Goal: Ask a question

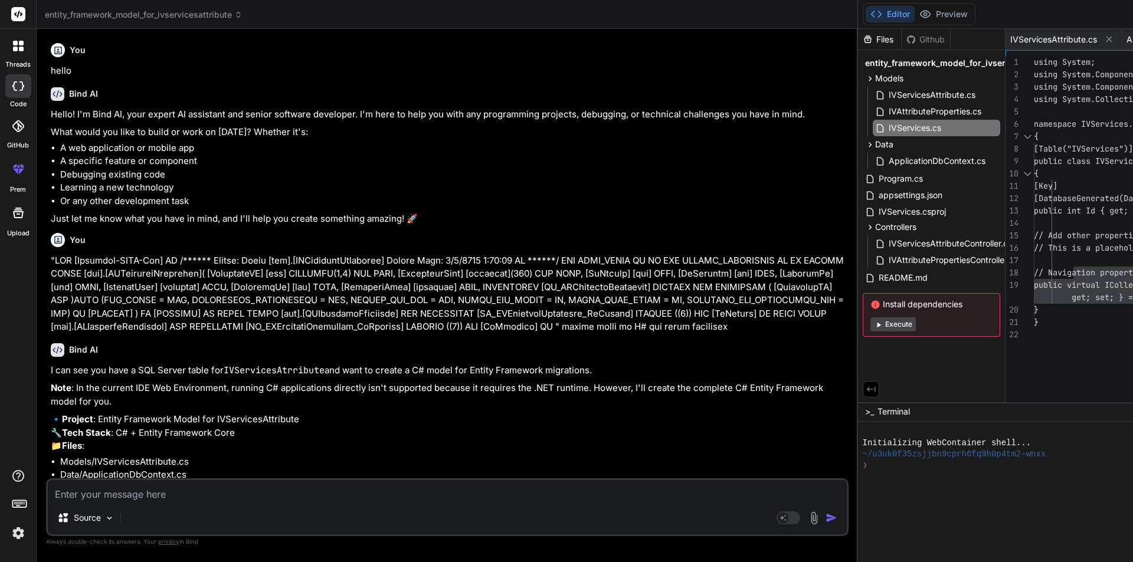
click at [93, 497] on textarea at bounding box center [447, 490] width 799 height 21
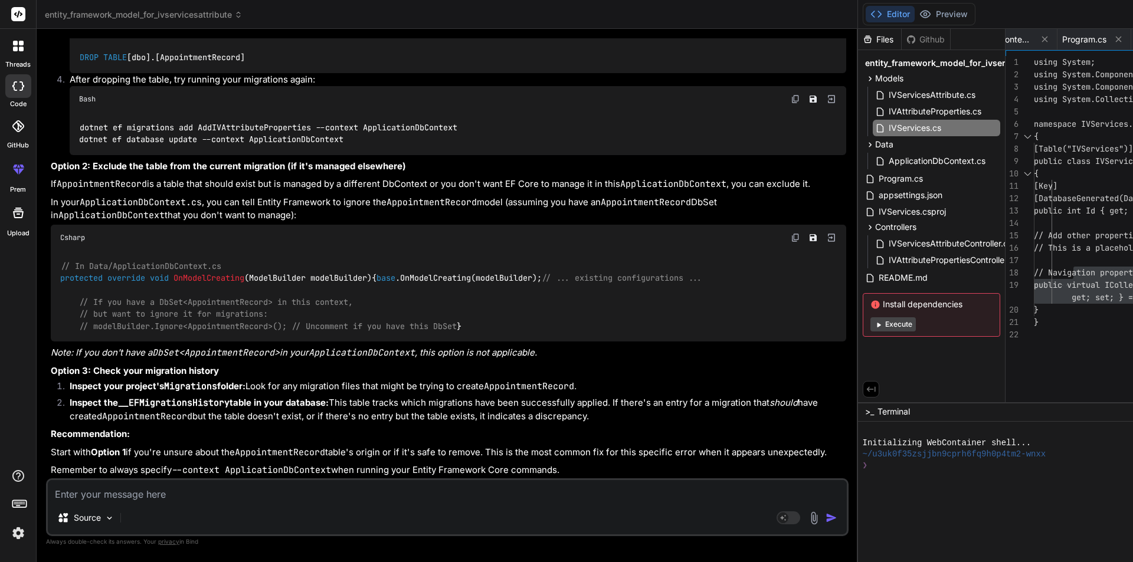
scroll to position [2863, 0]
paste textarea "Cannot truncate table 'IVServices' because it is being referenced by a FOREIGN …"
type textarea "Cannot truncate table 'IVServices' because it is being referenced by a FOREIGN …"
type textarea "x"
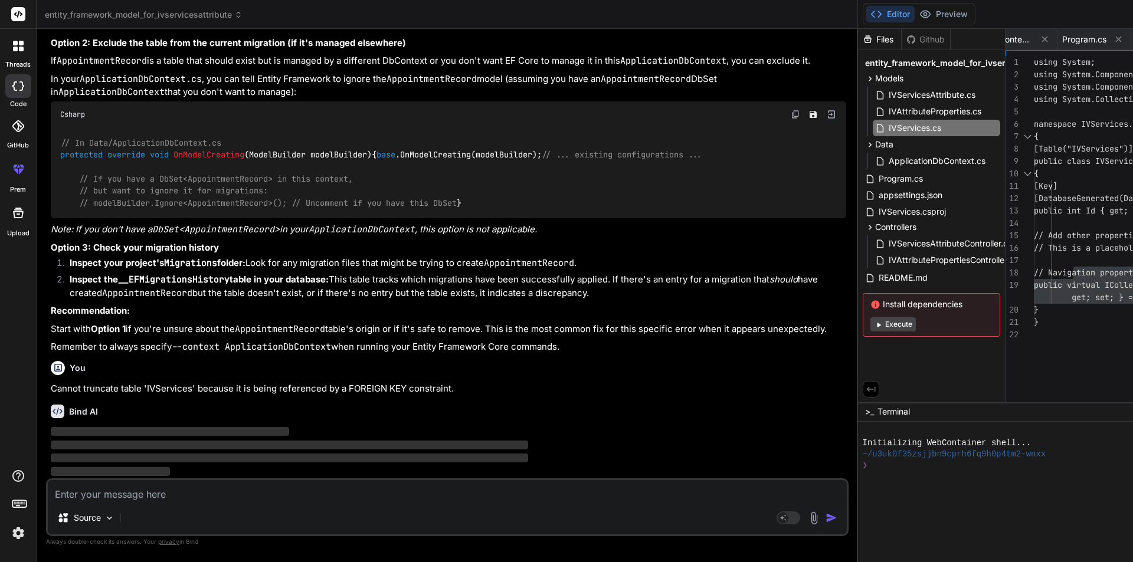
scroll to position [3834, 0]
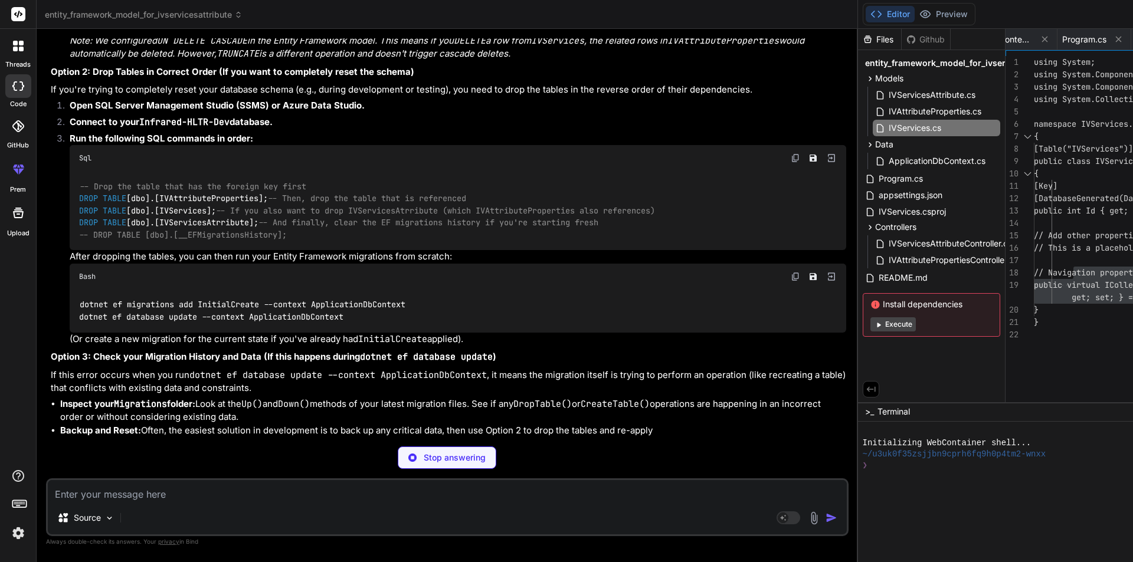
type textarea "x"
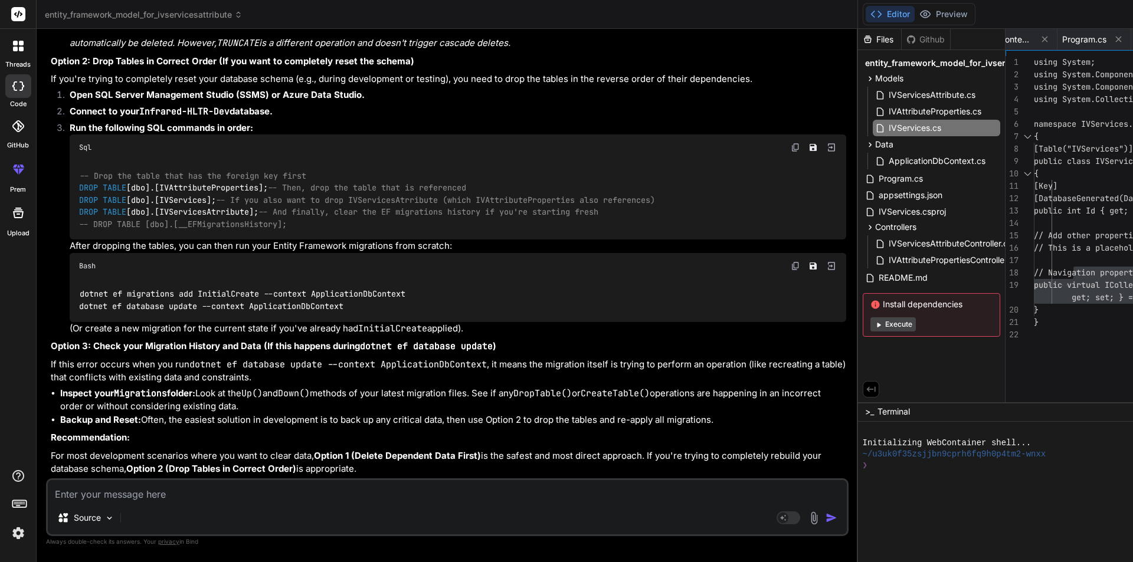
scroll to position [4366, 0]
click at [179, 499] on textarea at bounding box center [447, 490] width 799 height 21
click at [165, 503] on div "Source Agent Mode. When this toggle is activated, AI automatically makes decisi…" at bounding box center [447, 508] width 803 height 58
click at [167, 500] on textarea at bounding box center [447, 490] width 799 height 21
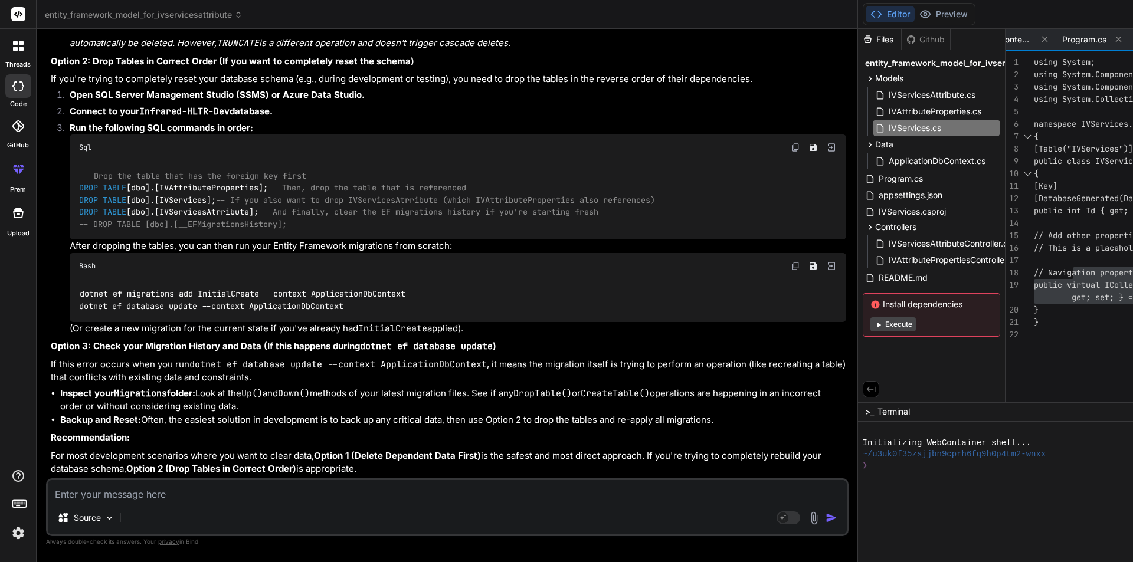
type textarea "i"
type textarea "x"
type textarea "i"
type textarea "x"
type textarea "i hj"
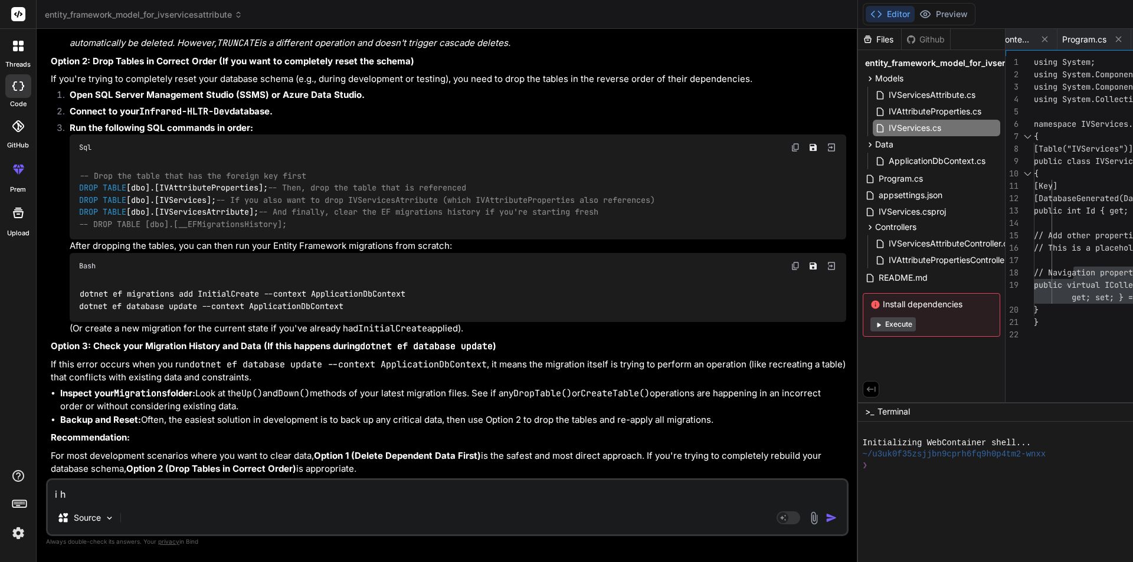
type textarea "x"
type textarea "i hja"
type textarea "x"
type textarea "i hjahv"
type textarea "x"
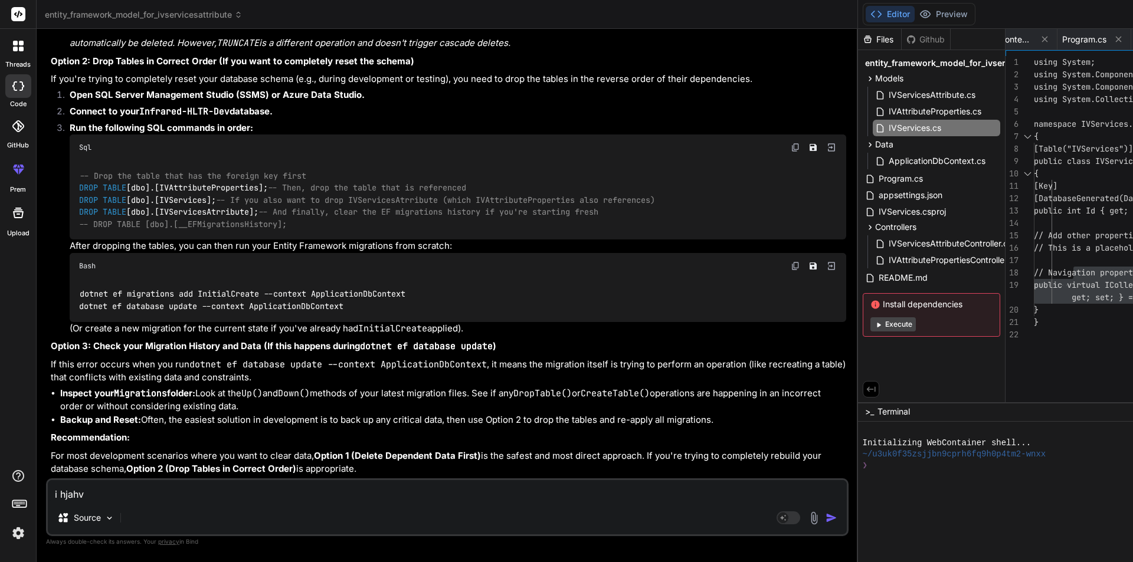
type textarea "i hjahve"
type textarea "x"
type textarea "i hjahv"
type textarea "x"
type textarea "i hjah"
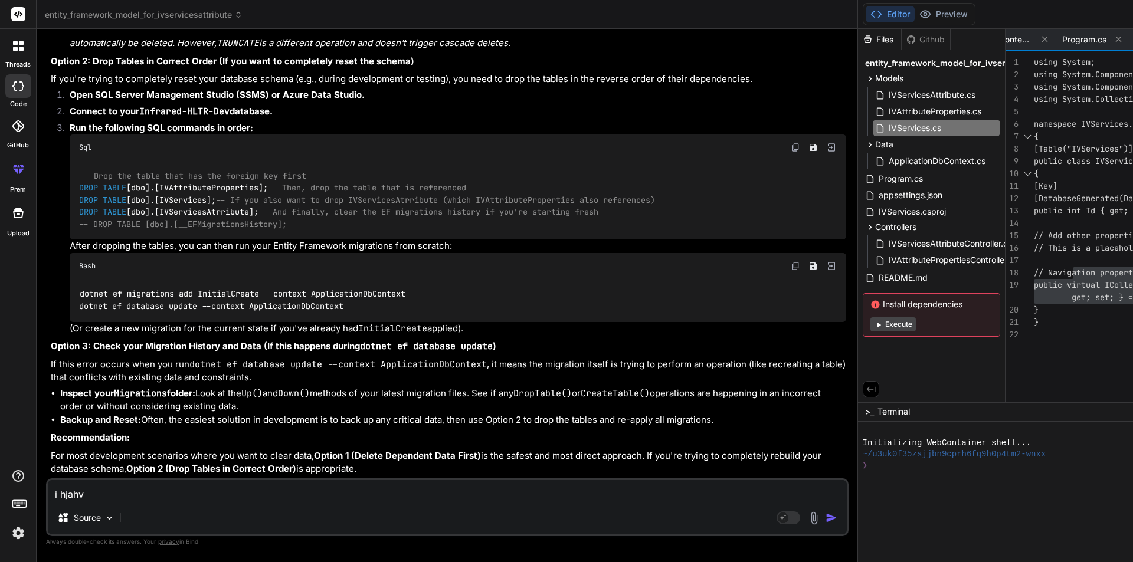
type textarea "x"
type textarea "i hja"
type textarea "x"
type textarea "i hj"
type textarea "x"
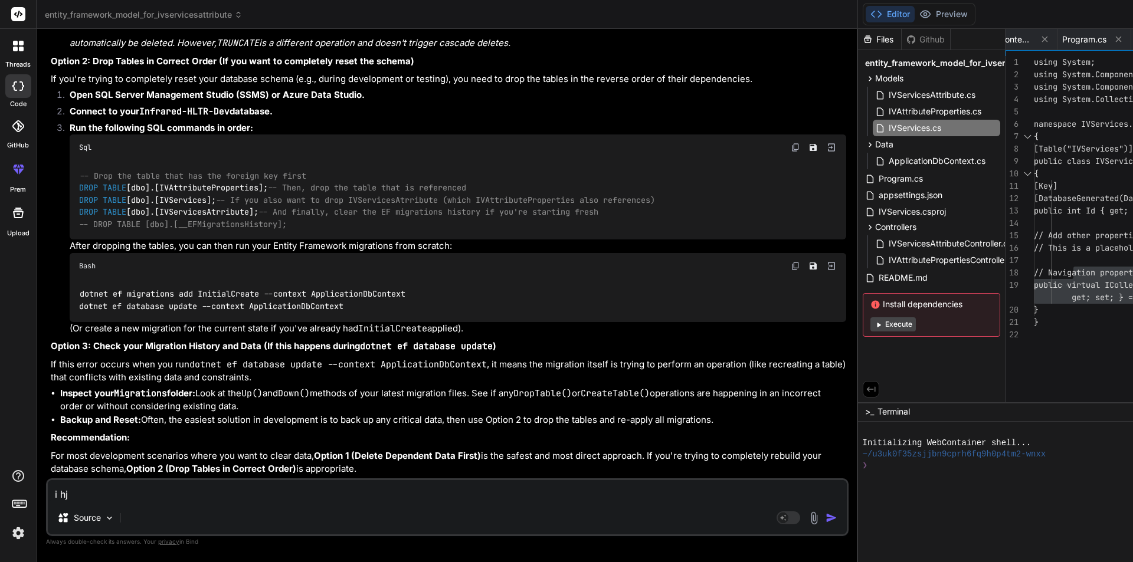
type textarea "i h"
type textarea "x"
type textarea "i ha"
type textarea "x"
type textarea "i hav"
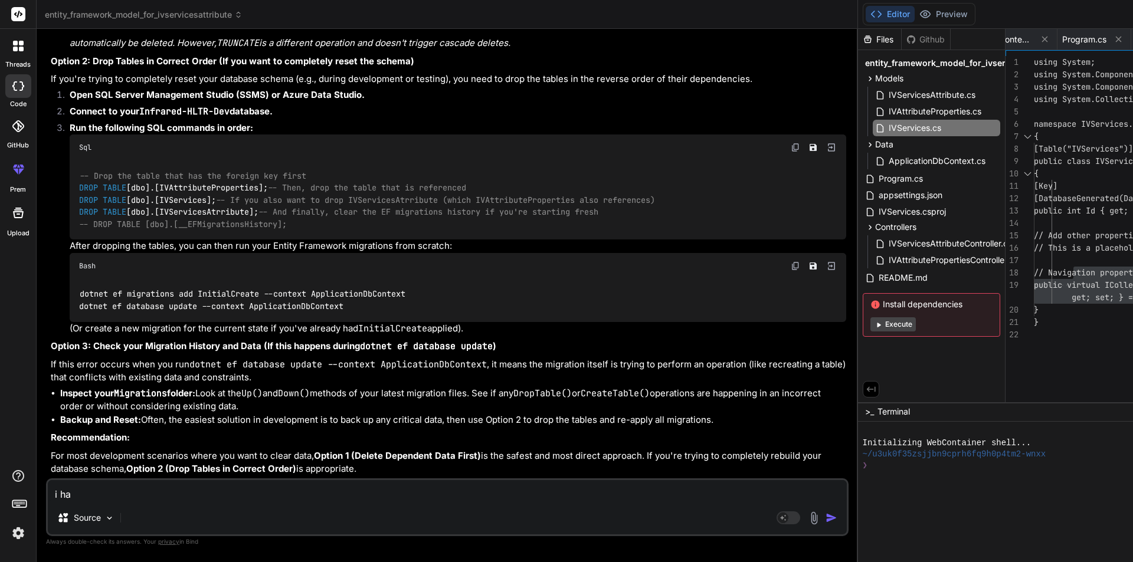
type textarea "x"
type textarea "i have"
type textarea "x"
type textarea "i have"
type textarea "x"
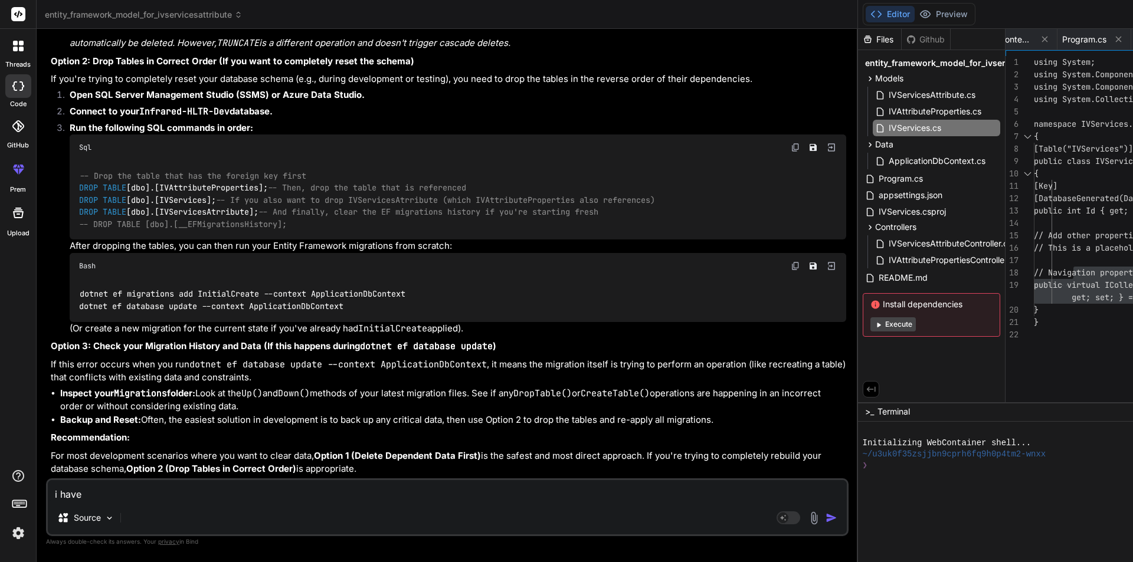
type textarea "i have a"
type textarea "x"
type textarea "i have al"
type textarea "x"
type textarea "i have alp"
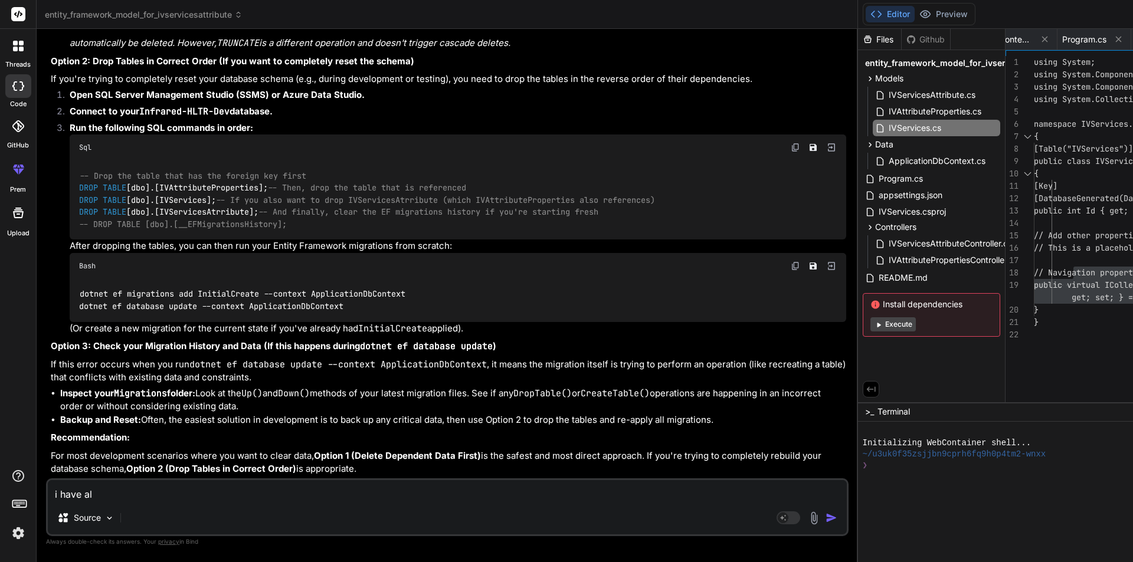
type textarea "x"
type textarea "i have al"
type textarea "x"
type textarea "i have alr"
type textarea "x"
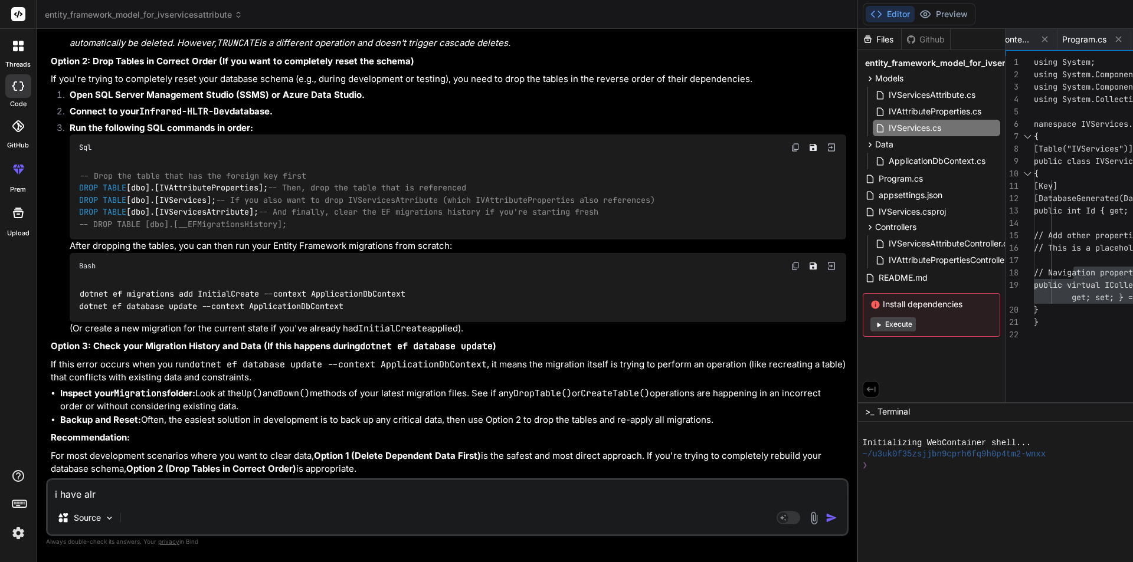
type textarea "i have al"
type textarea "x"
type textarea "i have alr"
type textarea "x"
type textarea "i have alre"
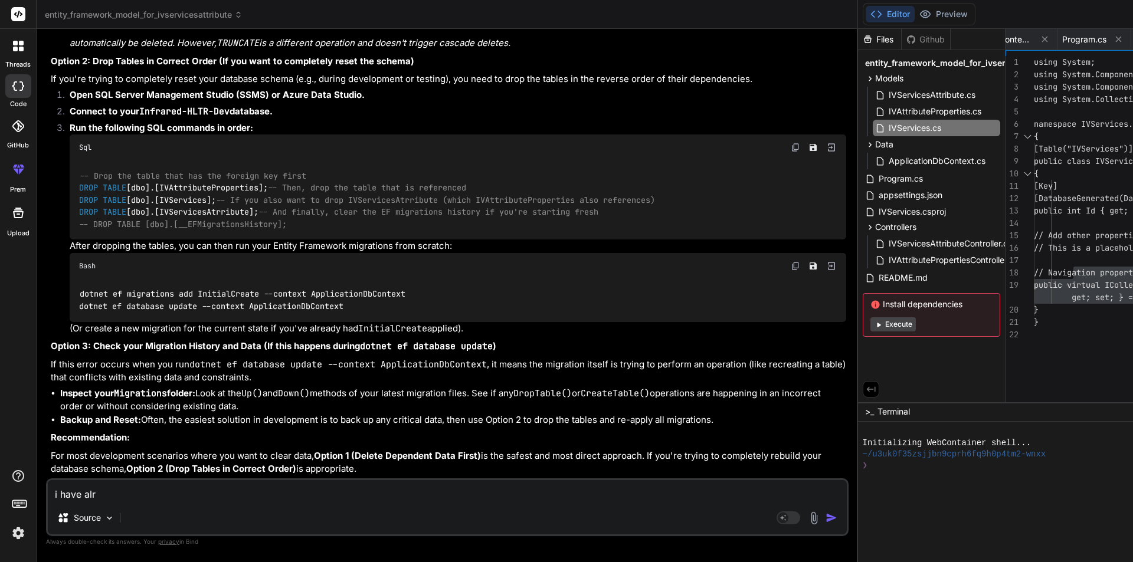
type textarea "x"
type textarea "i have alreA"
type textarea "x"
type textarea "i have alreAa"
type textarea "x"
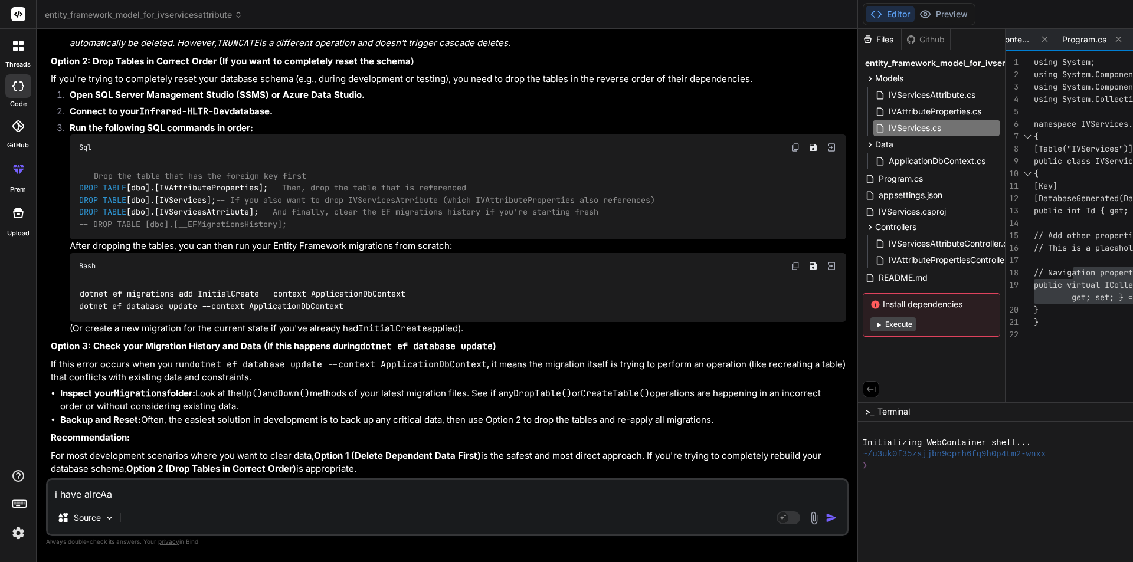
type textarea "i have alreA"
type textarea "x"
type textarea "i have alre"
type textarea "x"
type textarea "i have alrea"
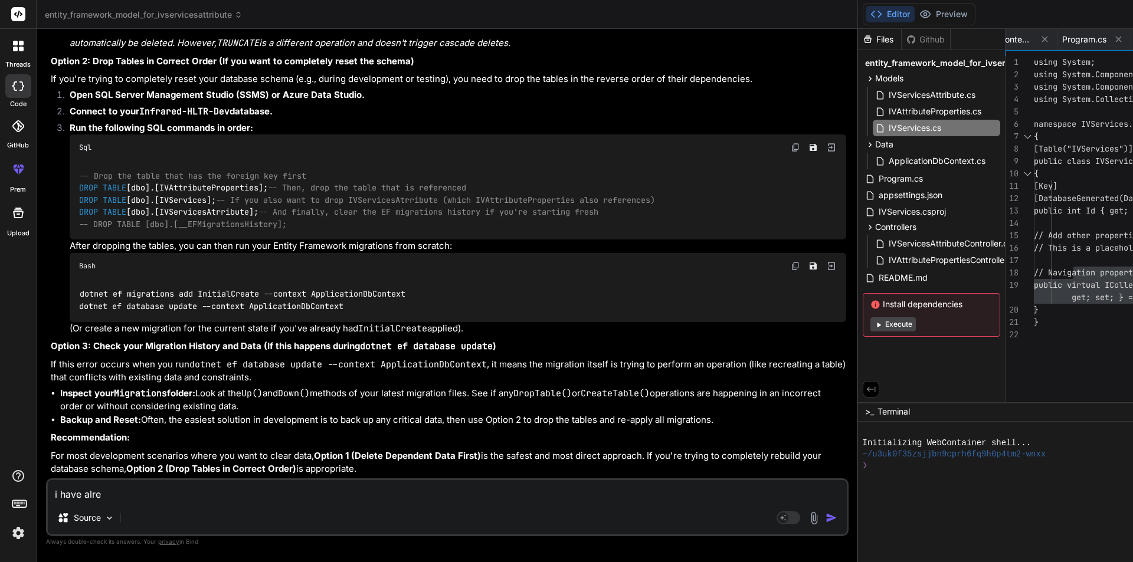
type textarea "x"
type textarea "i have alread"
type textarea "x"
type textarea "i have already"
type textarea "x"
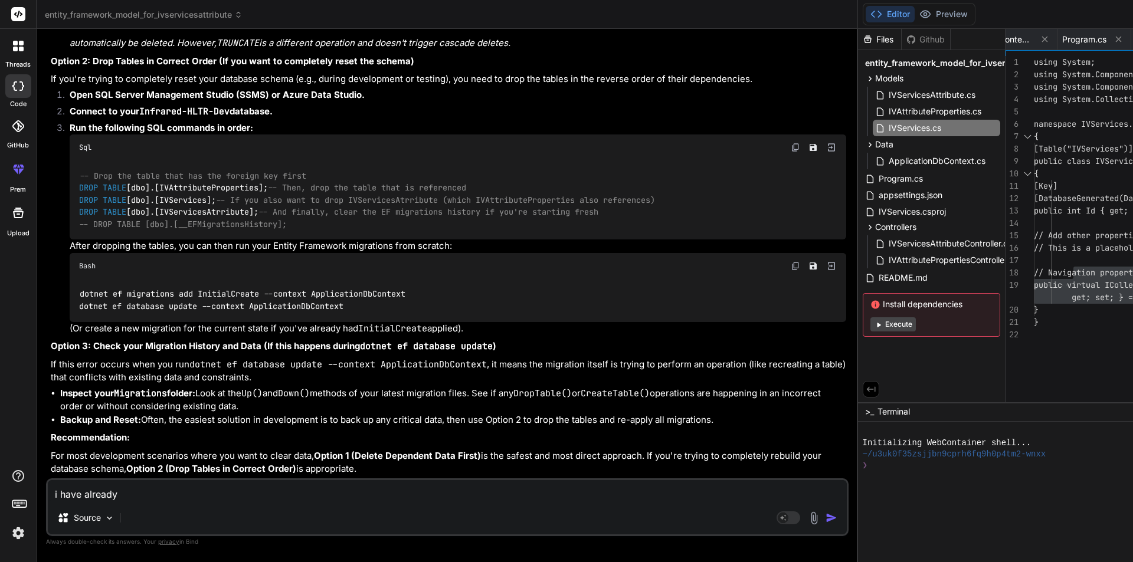
type textarea "i have already"
type textarea "x"
type textarea "i have already t"
type textarea "x"
type textarea "i have already tr"
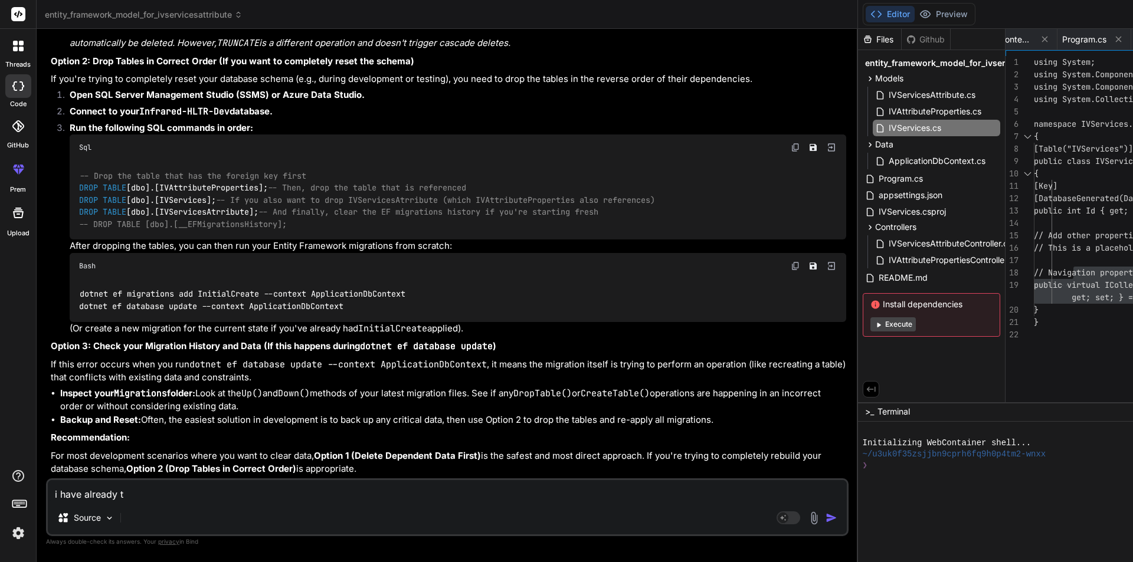
type textarea "x"
type textarea "i have already tru"
type textarea "x"
type textarea "i have already trun"
type textarea "x"
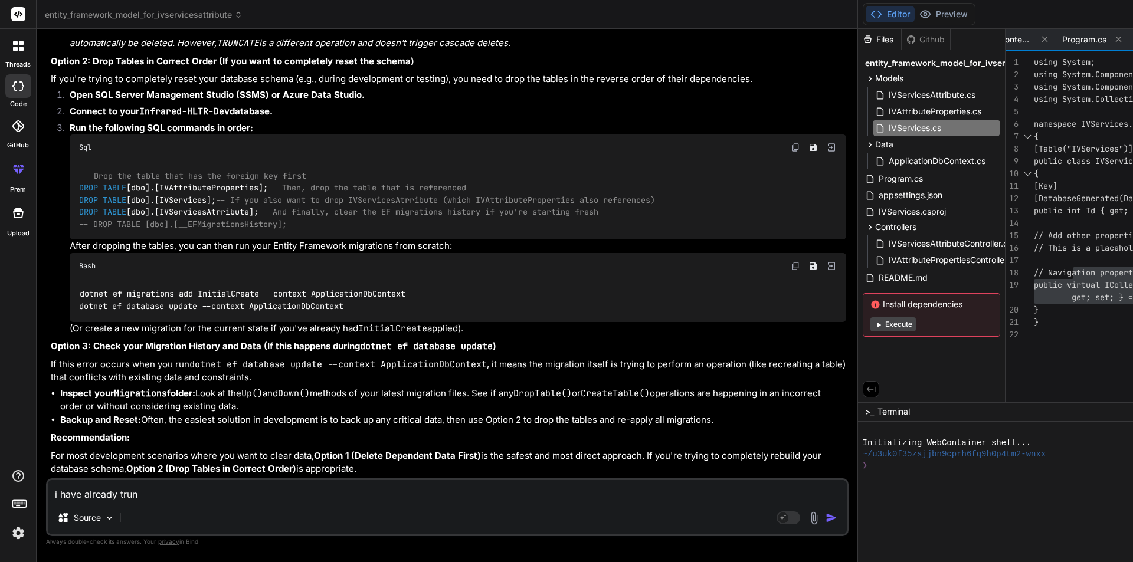
type textarea "i have already trunc"
type textarea "x"
type textarea "i have already trunca"
type textarea "x"
type textarea "i have already truncat"
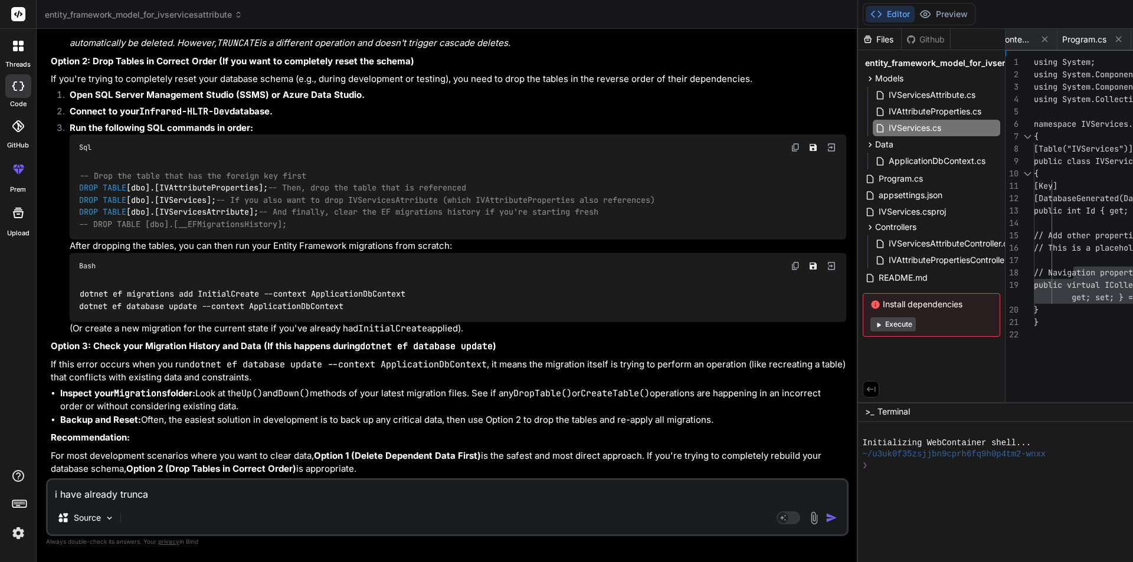
type textarea "x"
type textarea "i have already truncate"
type textarea "x"
drag, startPoint x: 134, startPoint y: 401, endPoint x: 280, endPoint y: 401, distance: 146.4
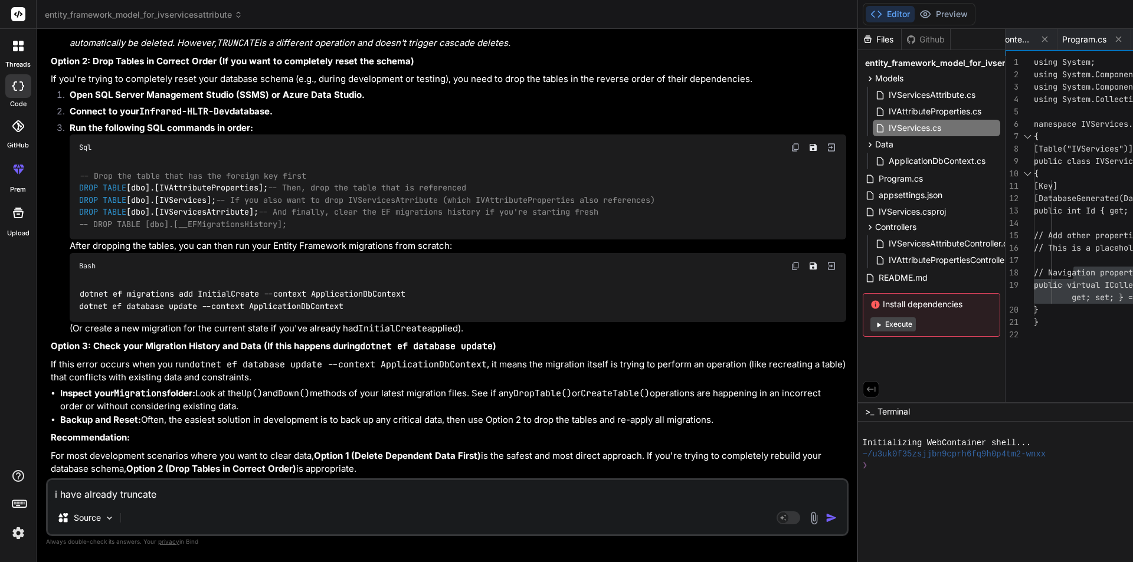
click at [280, 240] on div "-- Drop the table that has the foreign key first DROP TABLE [dbo].[IVAttributeP…" at bounding box center [458, 200] width 777 height 79
copy code "[dbo].[IVServicesAtrribute];"
click at [165, 497] on textarea "i have already truncate" at bounding box center [447, 490] width 799 height 21
type textarea "i have already truncate"
type textarea "x"
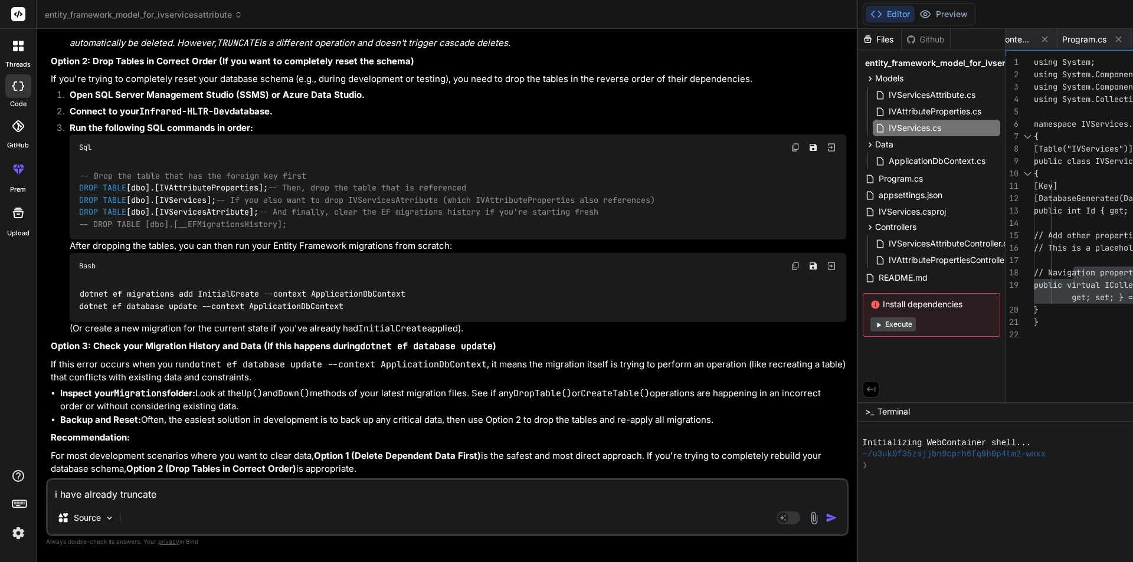
type textarea "i have already truncate t"
type textarea "x"
type textarea "i have already truncate th"
type textarea "x"
type textarea "i have already truncate the"
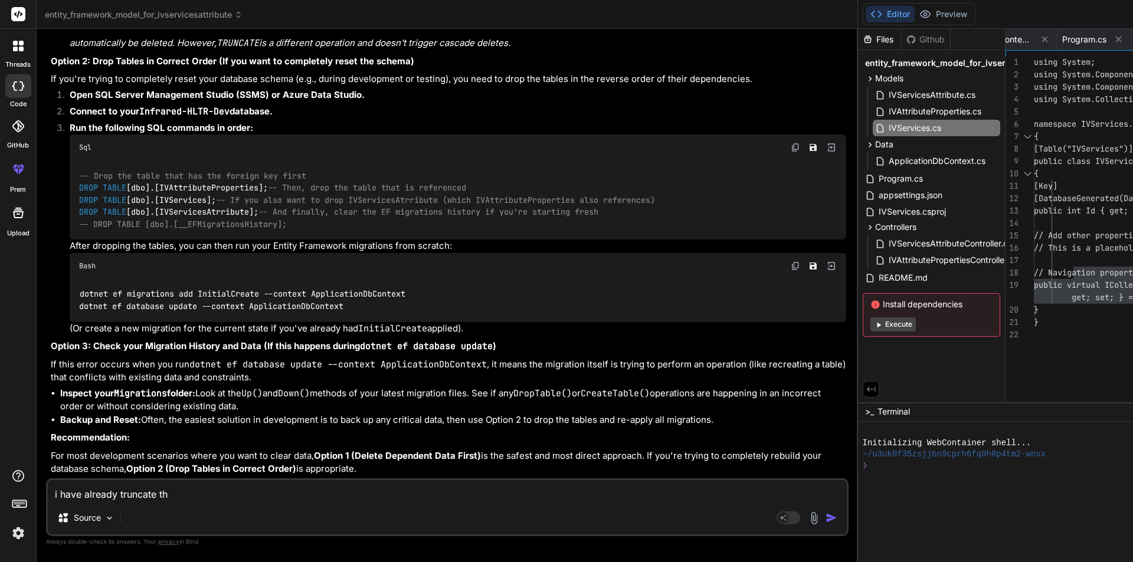
type textarea "x"
type textarea "i have already truncate the"
type textarea "x"
type textarea "i have already truncate the t"
type textarea "x"
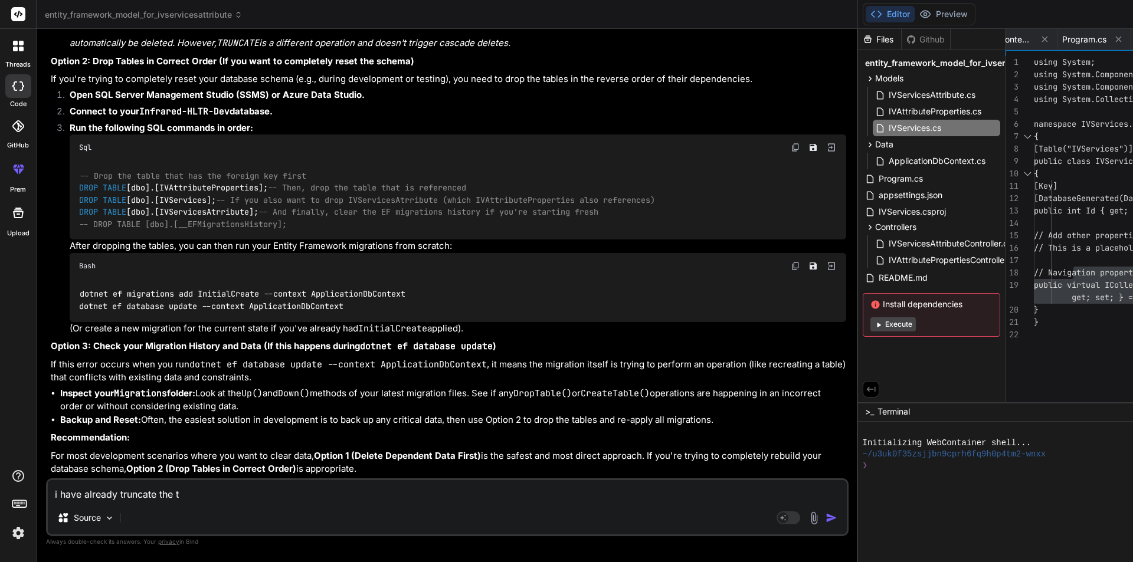
type textarea "i have already truncate the ta"
type textarea "x"
type textarea "i have already truncate the tab"
type textarea "x"
type textarea "i have already truncate the tabkl"
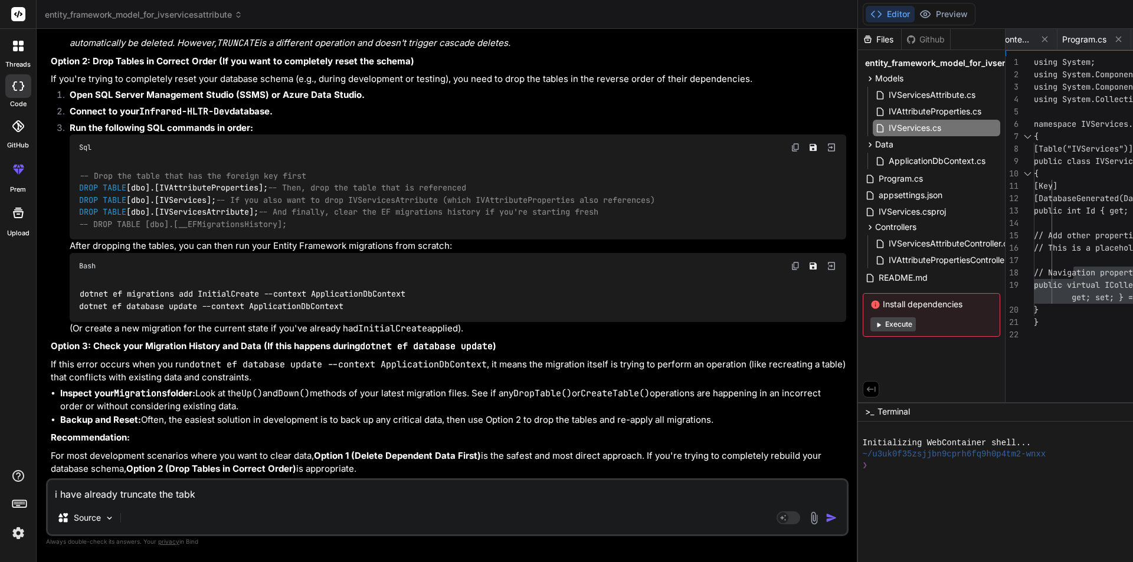
type textarea "x"
type textarea "i have already truncate the tabkle"
type textarea "x"
type textarea "i have already truncate the tabkl"
type textarea "x"
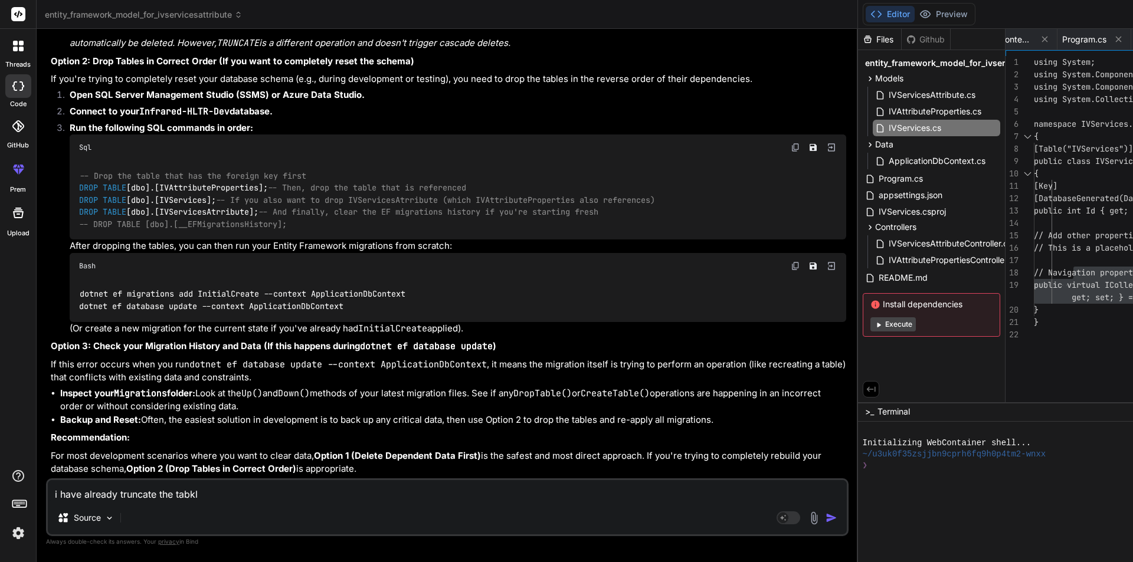
type textarea "i have already truncate the tabk"
type textarea "x"
type textarea "i have already truncate the tab"
type textarea "x"
type textarea "i have already truncate the tabl"
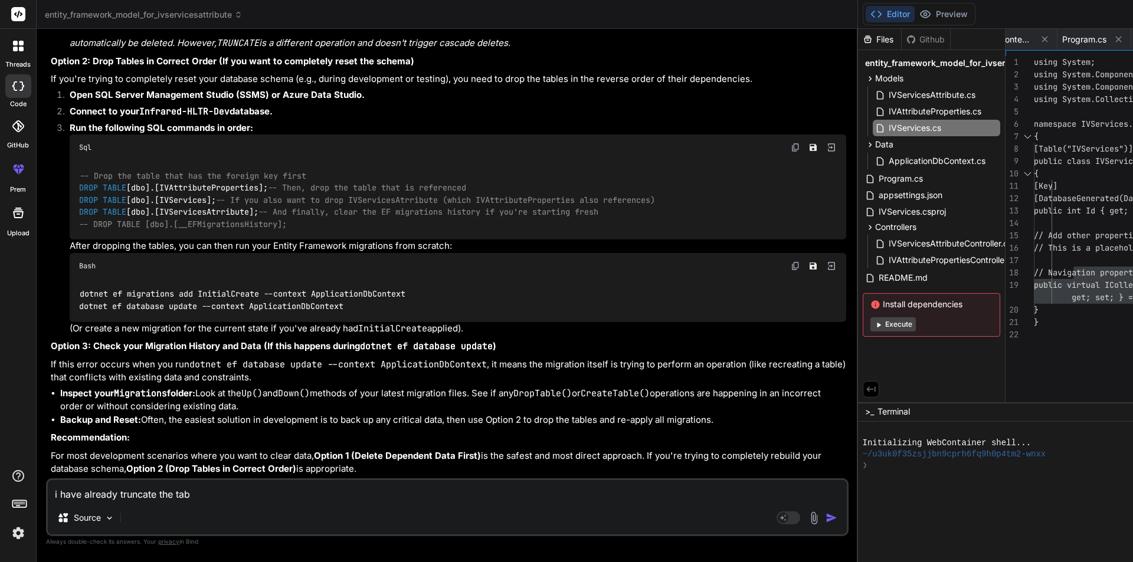
type textarea "x"
type textarea "i have already truncate the table"
type textarea "x"
type textarea "i have already truncate the table"
type textarea "x"
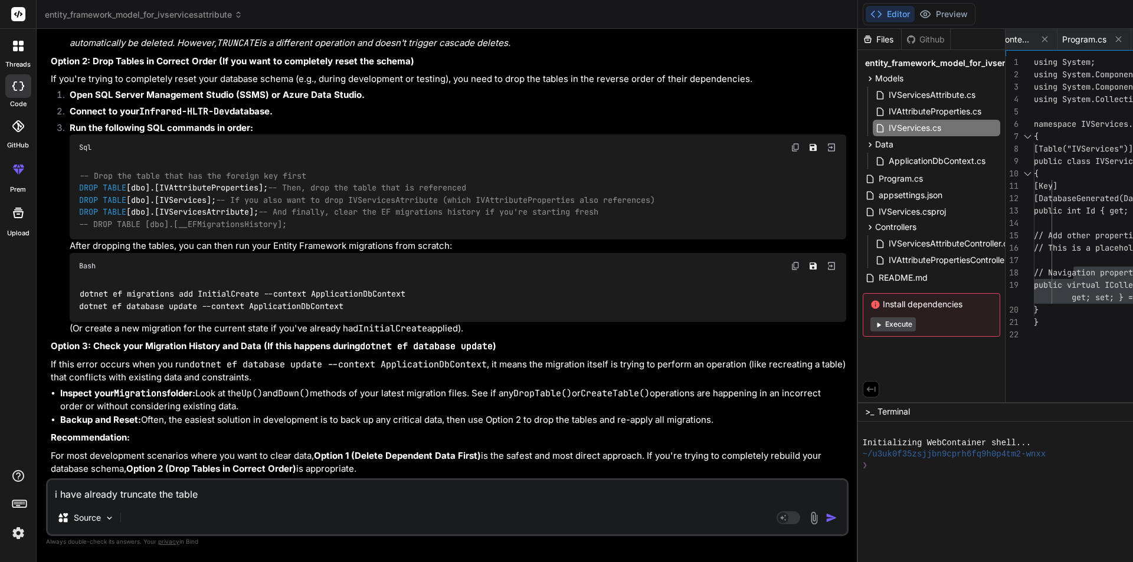
paste textarea "[dbo].[IVServicesAtrribute];"
type textarea "i have already truncate the table [dbo].[IVServicesAtrribute];"
type textarea "x"
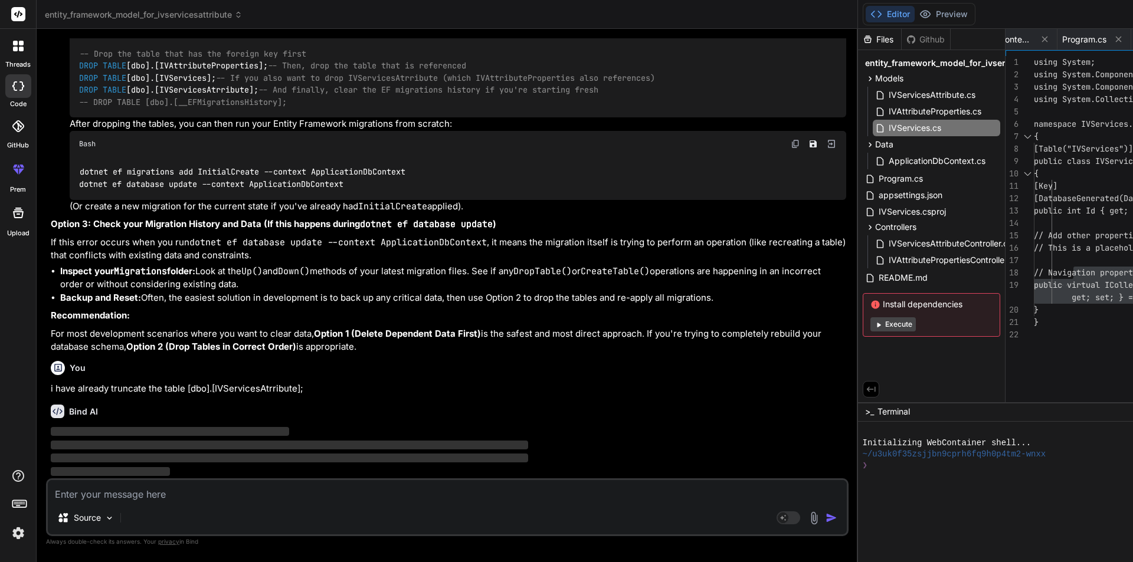
scroll to position [4938, 0]
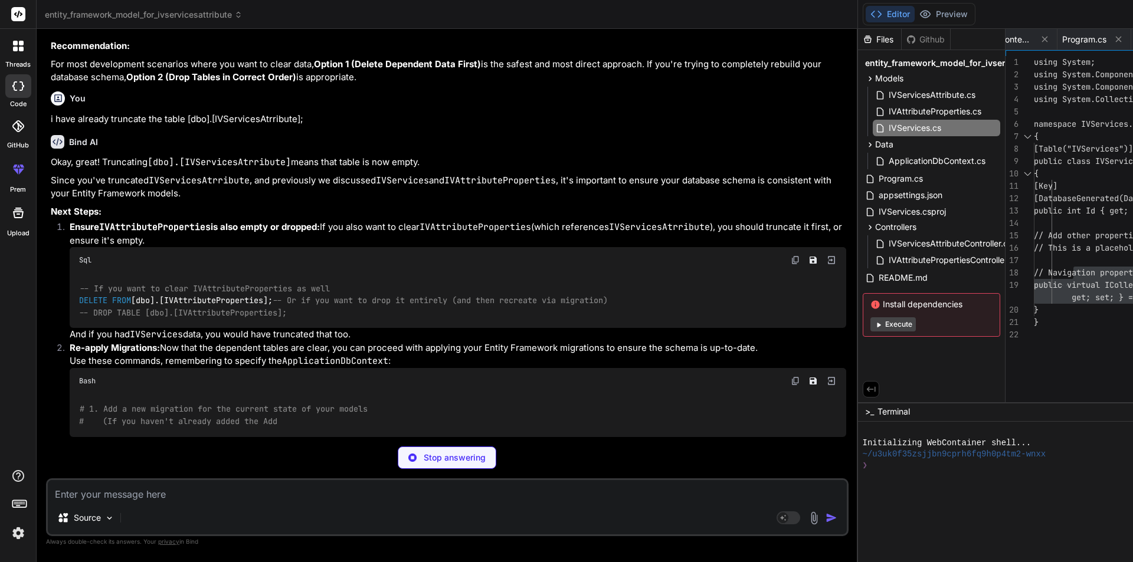
type textarea "x"
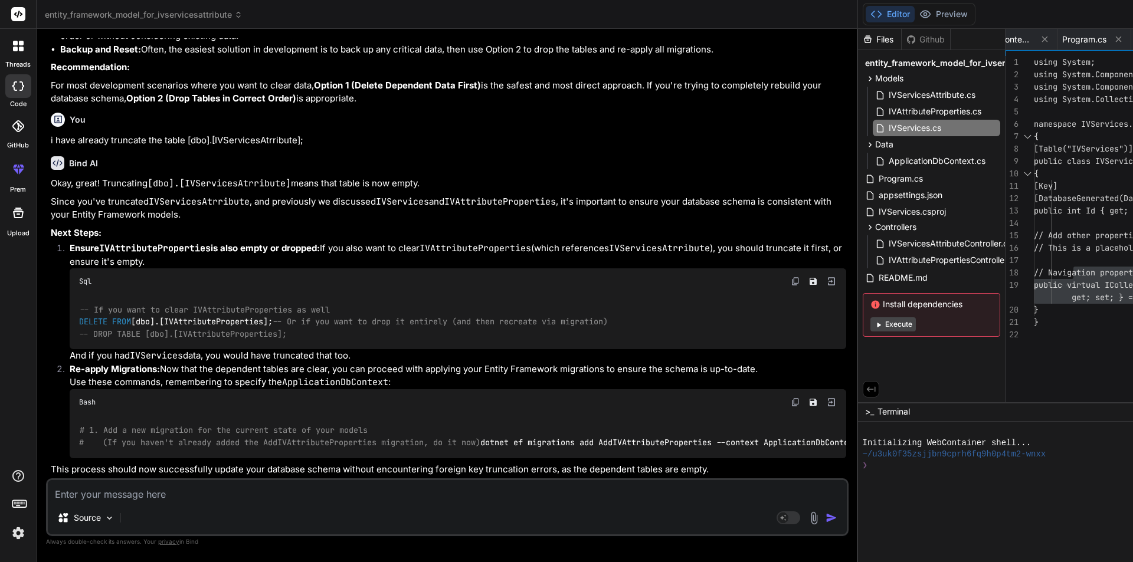
scroll to position [4702, 0]
click at [252, 496] on textarea at bounding box center [447, 490] width 799 height 21
type textarea "i"
type textarea "x"
type textarea "i"
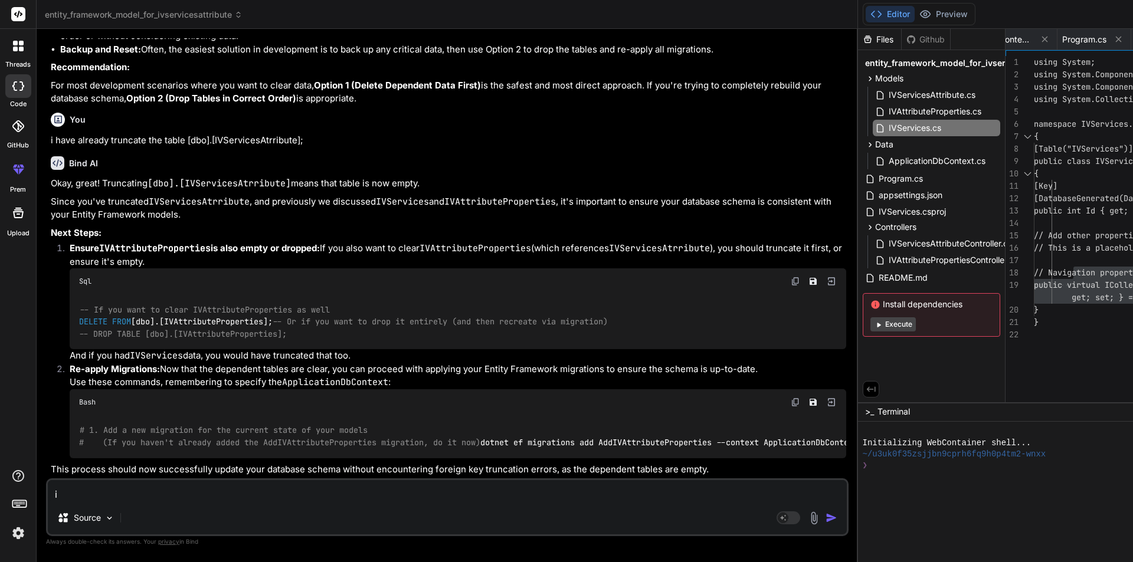
type textarea "x"
type textarea "i h"
type textarea "x"
type textarea "i ha"
type textarea "x"
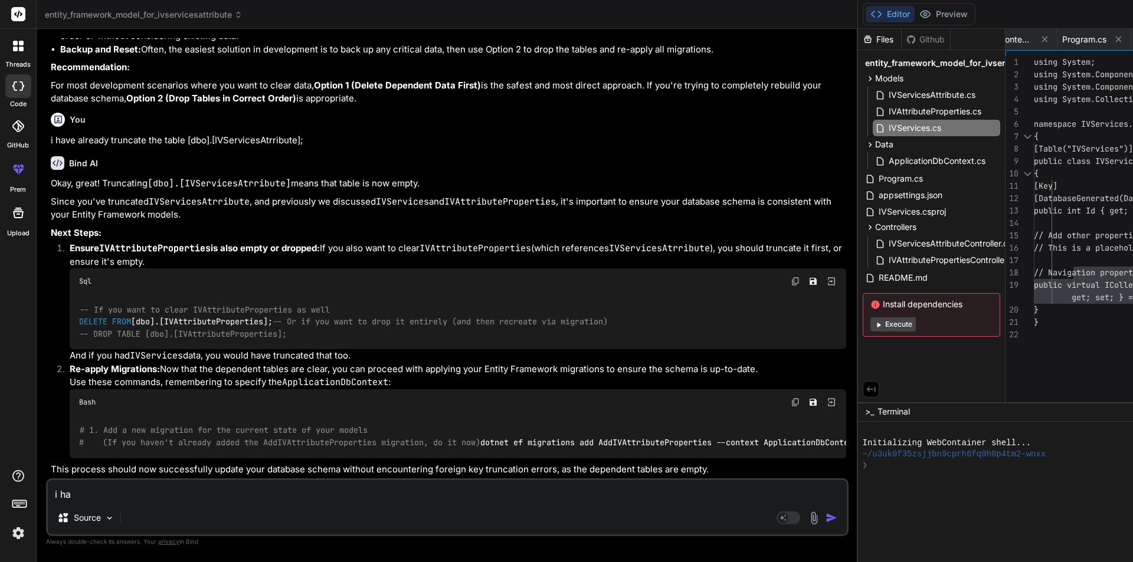
type textarea "i hav"
type textarea "x"
type textarea "i have"
type textarea "x"
type textarea "i have"
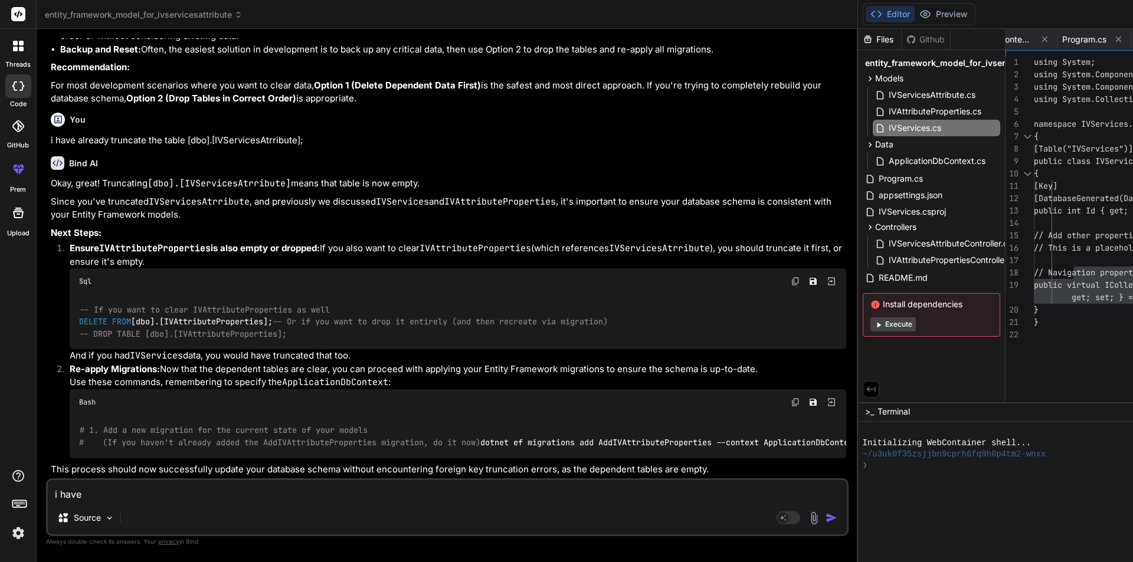
type textarea "x"
type textarea "i have a"
type textarea "x"
type textarea "i have al"
type textarea "x"
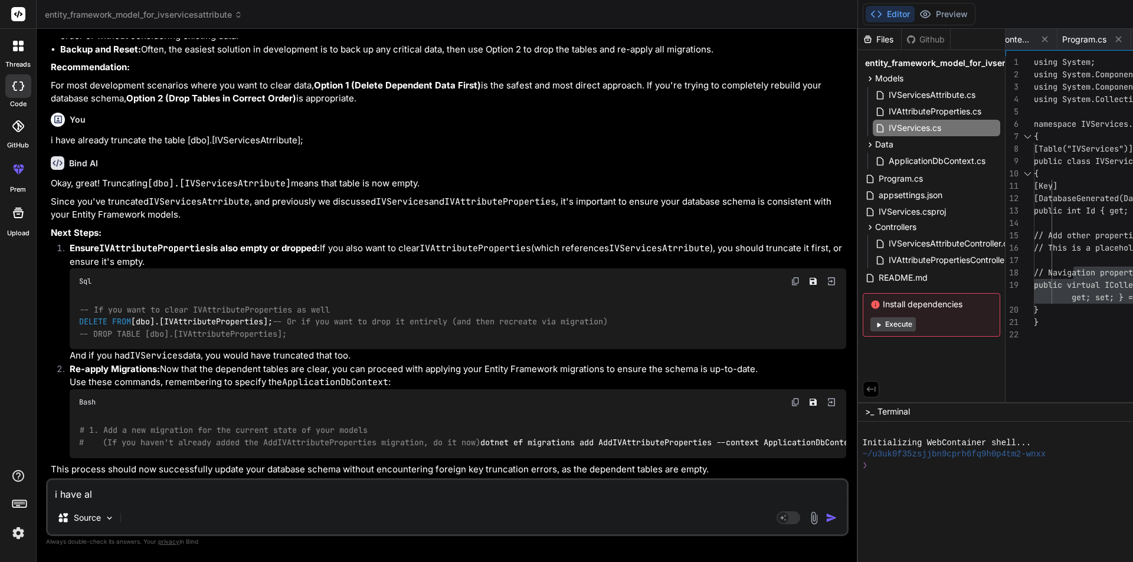
type textarea "i have als"
type textarea "x"
type textarea "i have also"
type textarea "x"
type textarea "i have also"
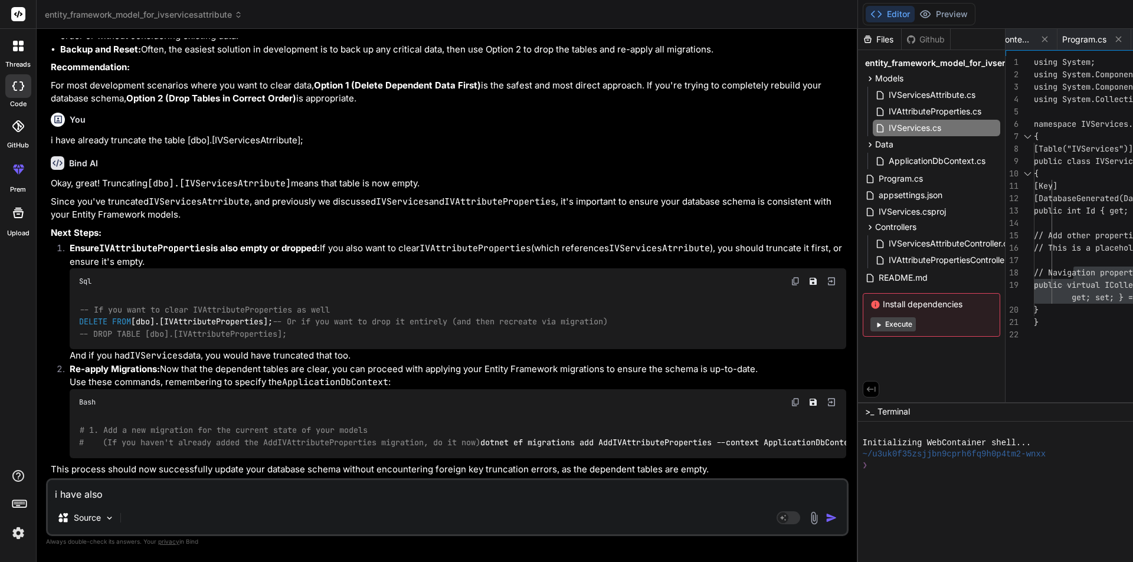
type textarea "x"
type textarea "i have also d"
type textarea "x"
type textarea "i have also de"
type textarea "x"
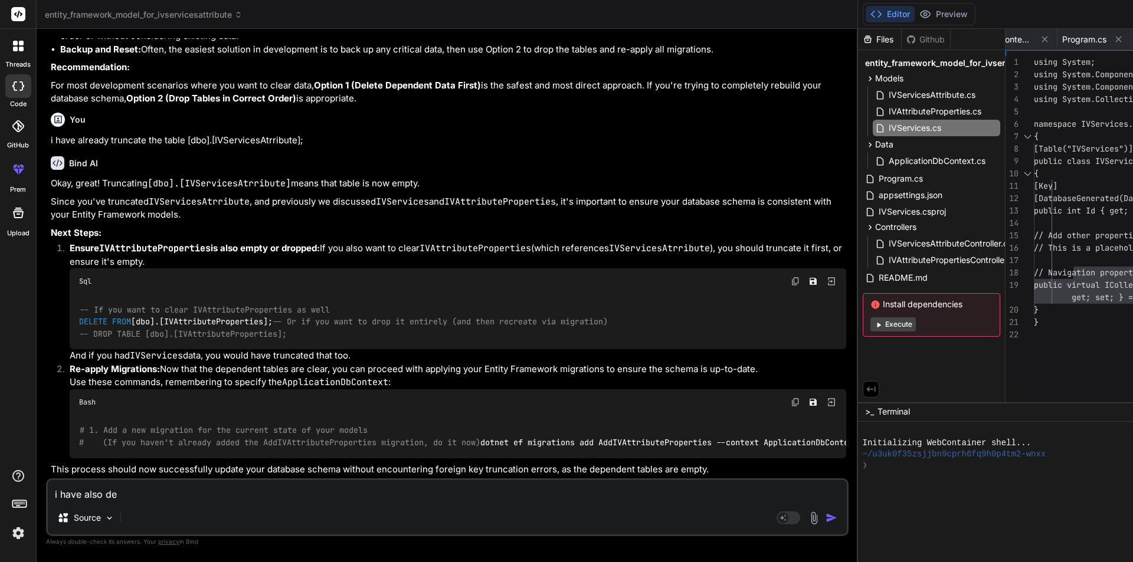
type textarea "i have also dee"
type textarea "x"
type textarea "i have also [PERSON_NAME]"
type textarea "x"
type textarea "i have also deelt"
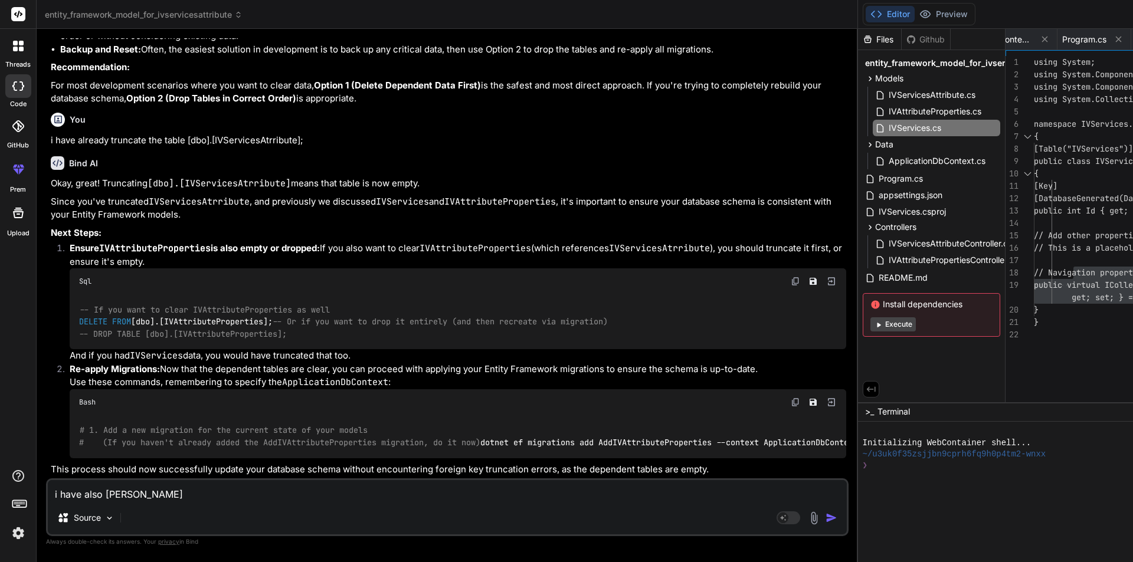
type textarea "x"
type textarea "i have also deelt"
type textarea "x"
type textarea "i have also [PERSON_NAME]"
type textarea "x"
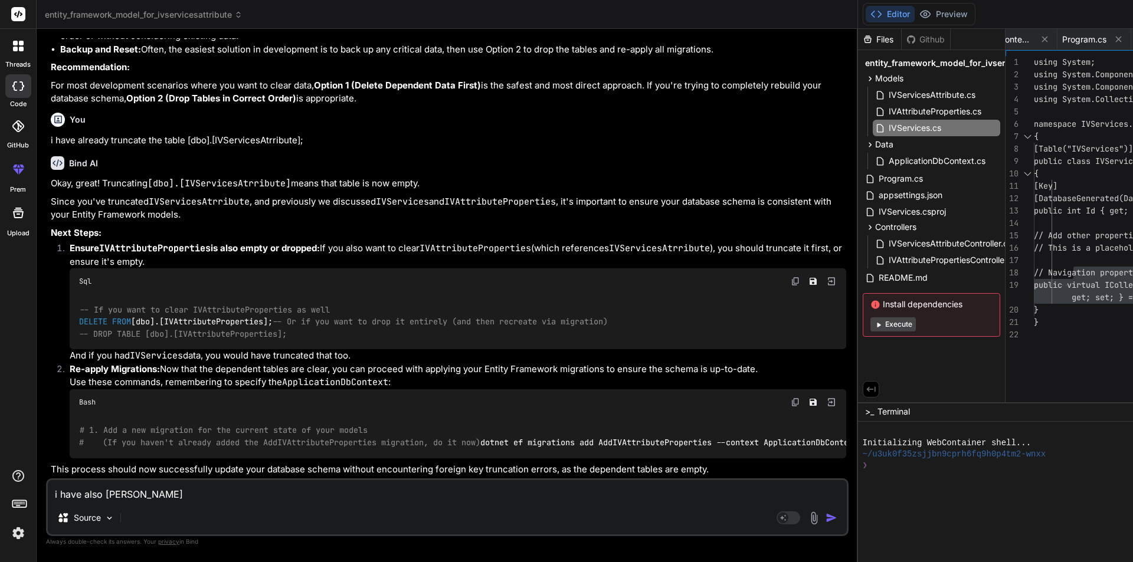
type textarea "i have also dee"
type textarea "x"
type textarea "i have also de"
type textarea "x"
type textarea "i have also d"
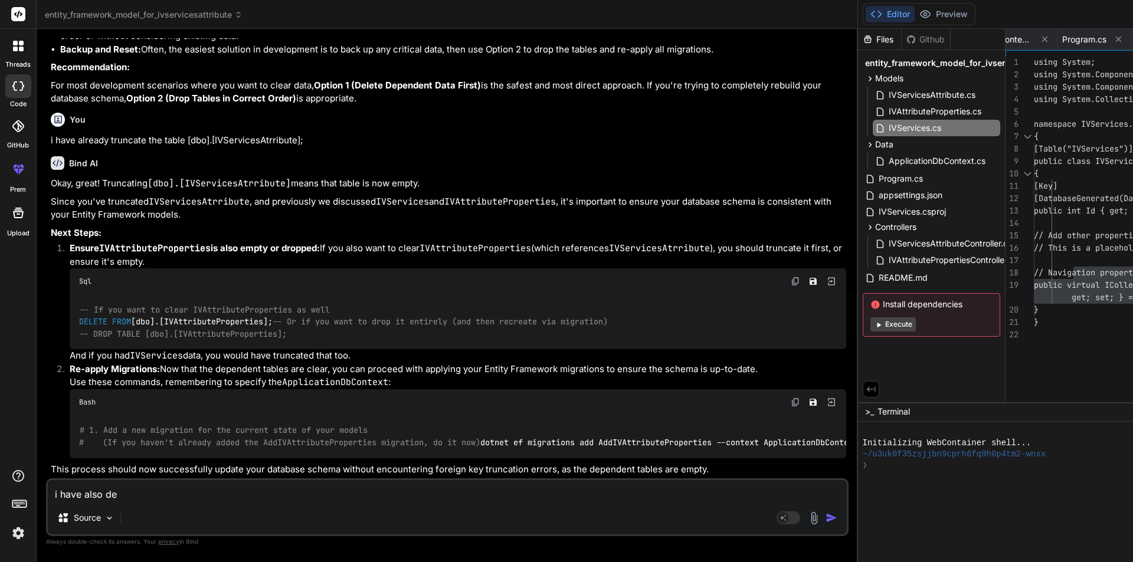
type textarea "x"
type textarea "i have also"
type textarea "x"
type textarea "i have also t"
type textarea "x"
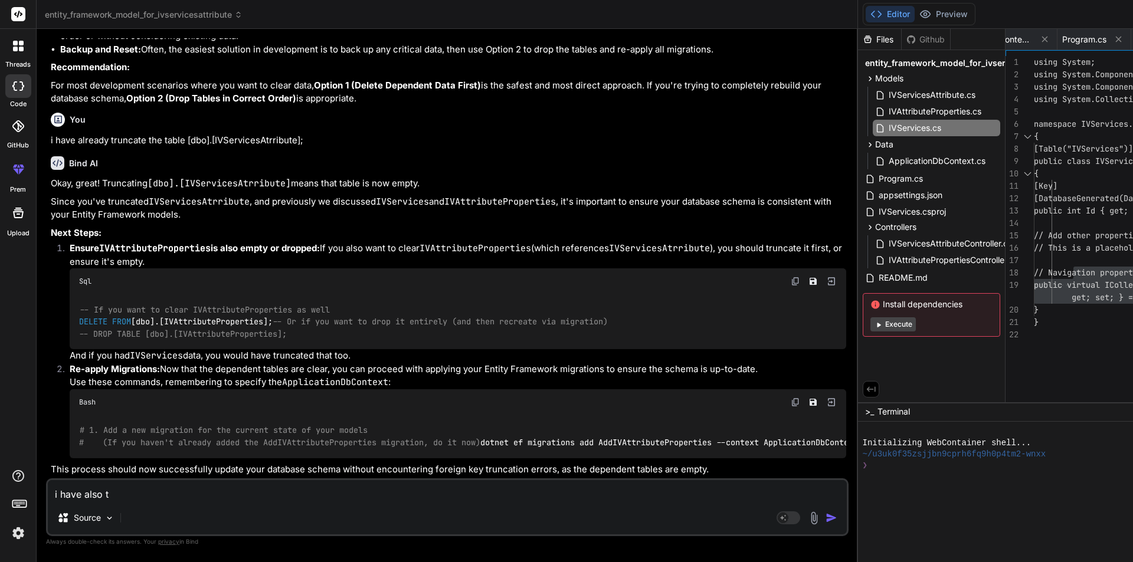
type textarea "i have also tr"
type textarea "x"
type textarea "i have also tru"
type textarea "x"
type textarea "i have also trun"
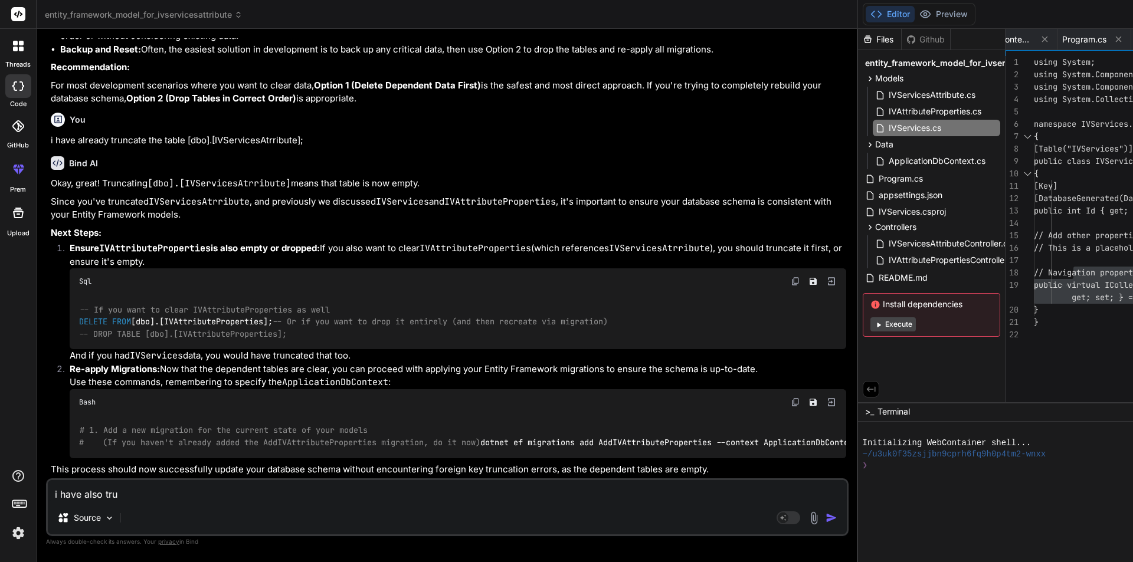
type textarea "x"
type textarea "i have also trunc"
type textarea "x"
type textarea "i have also trunca"
type textarea "x"
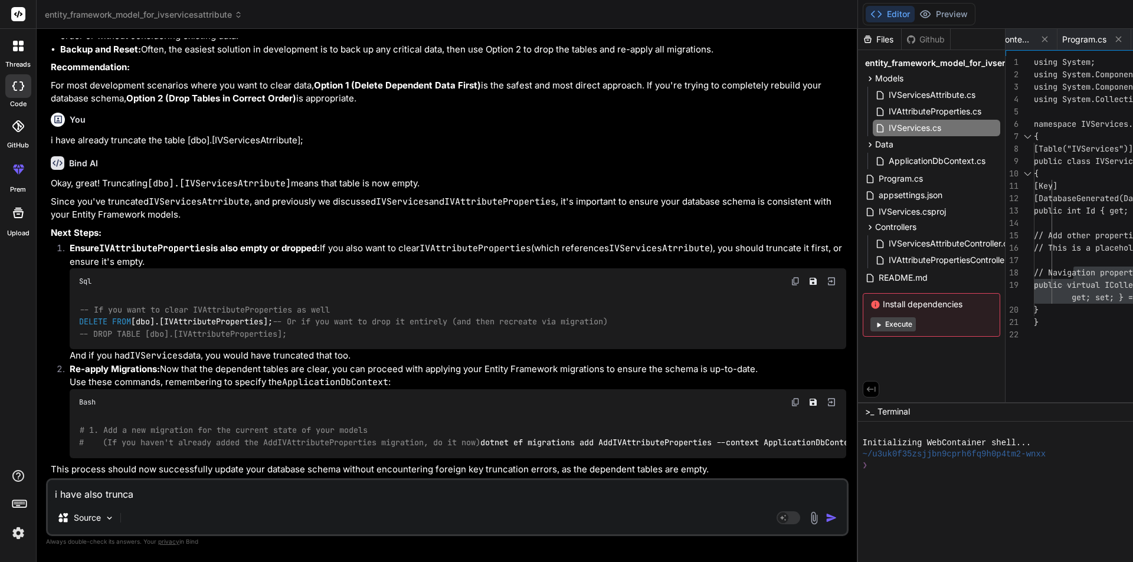
type textarea "i have also truncat"
type textarea "x"
type textarea "i have also truncate"
type textarea "x"
type textarea "i have also truncate"
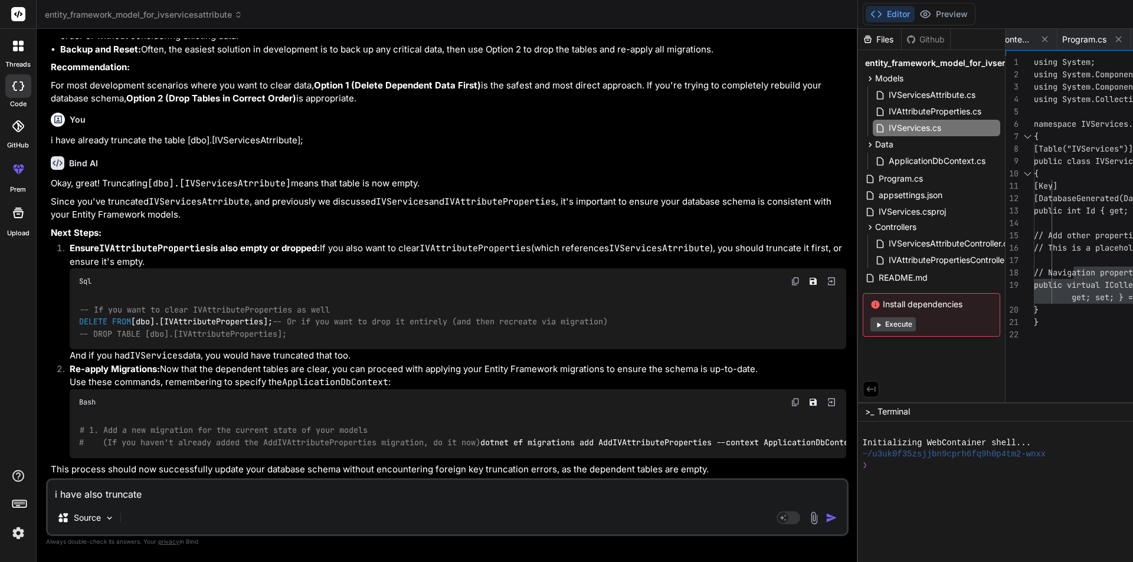
type textarea "x"
type textarea "i have also truncate t"
type textarea "x"
type textarea "i have also truncate th"
type textarea "x"
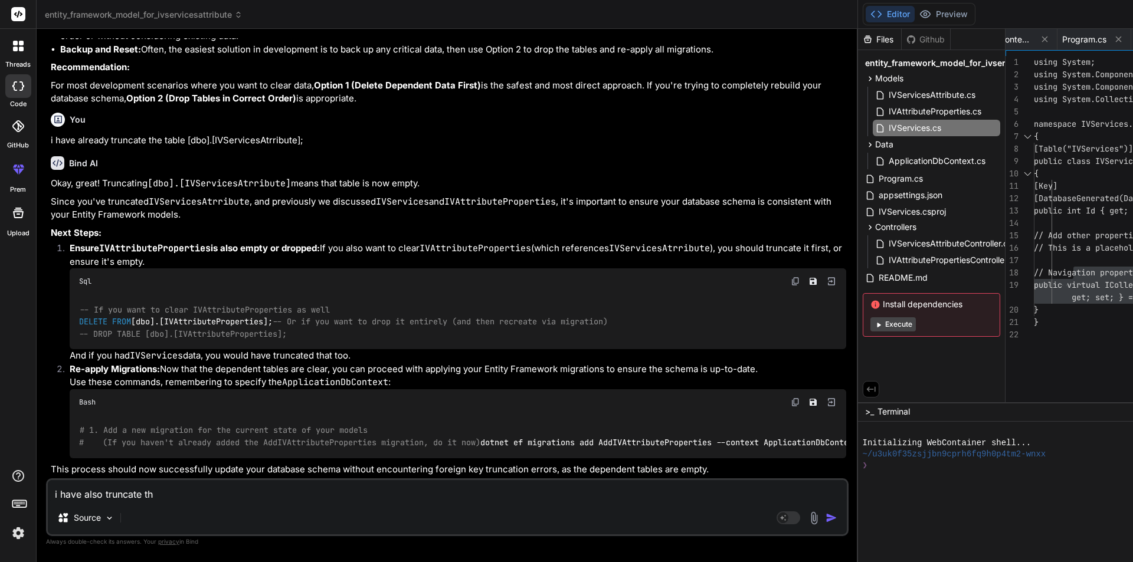
type textarea "i have also truncate the"
type textarea "x"
type textarea "i have also truncate the"
type textarea "x"
type textarea "i have also truncate the t"
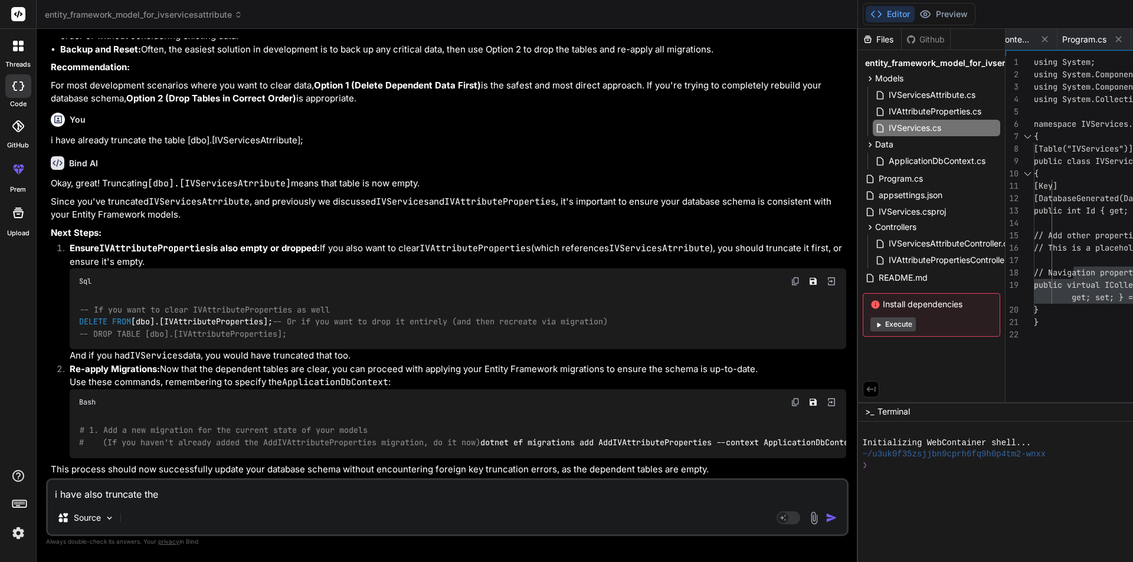
type textarea "x"
type textarea "i have also truncate the ta"
type textarea "x"
type textarea "i have also truncate the tab"
type textarea "x"
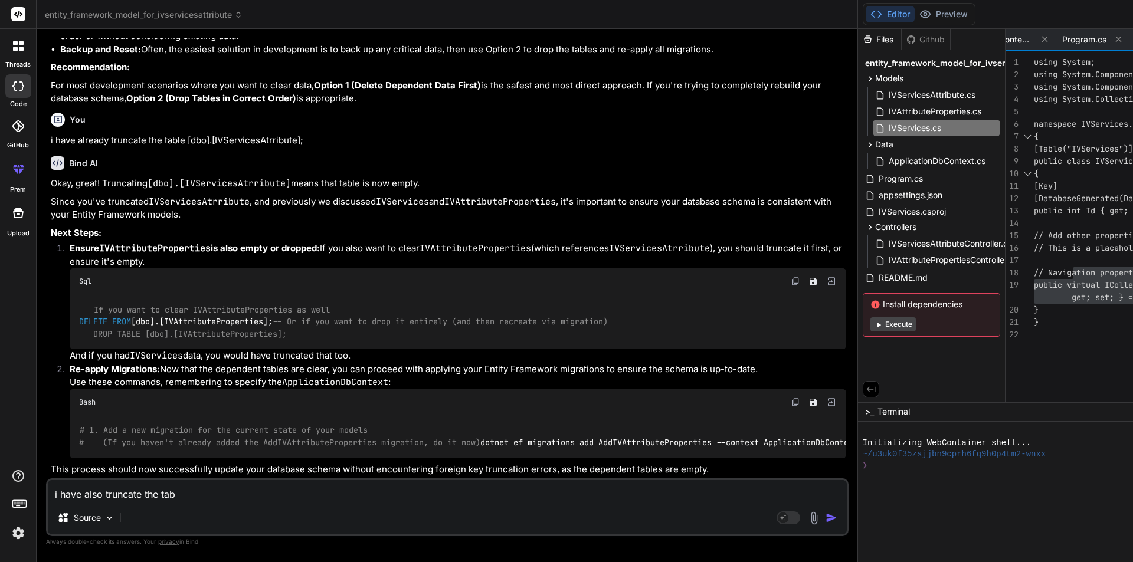
type textarea "i have also truncate the tabl"
type textarea "x"
type textarea "i have also truncate the table"
type textarea "x"
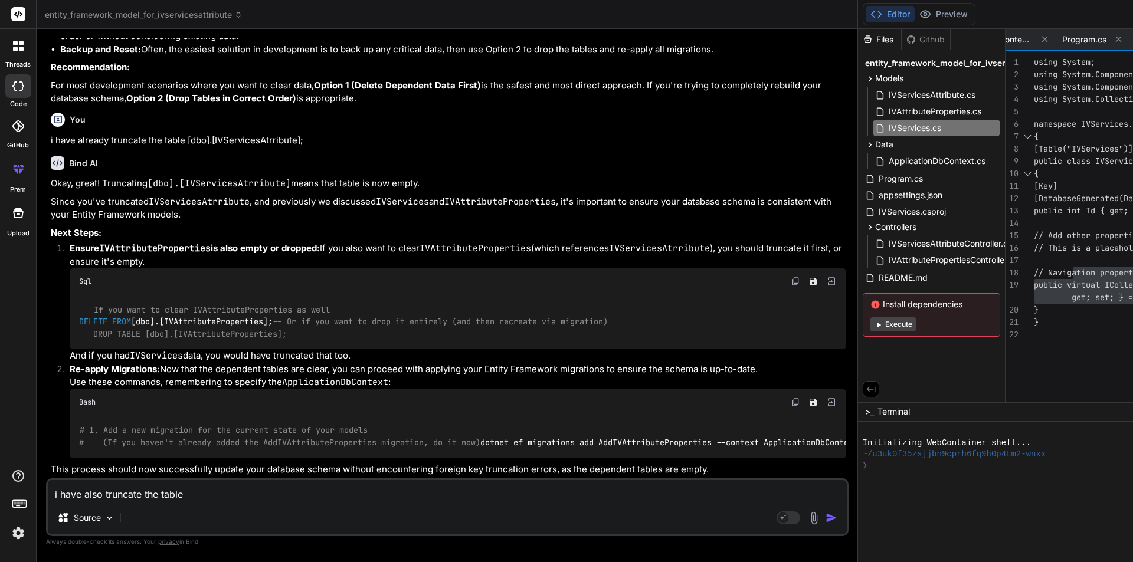
copy code "IVAttributeProperties"
click at [225, 492] on textarea "i have also truncate the table" at bounding box center [447, 490] width 799 height 21
paste textarea "IVAttributeProperties"
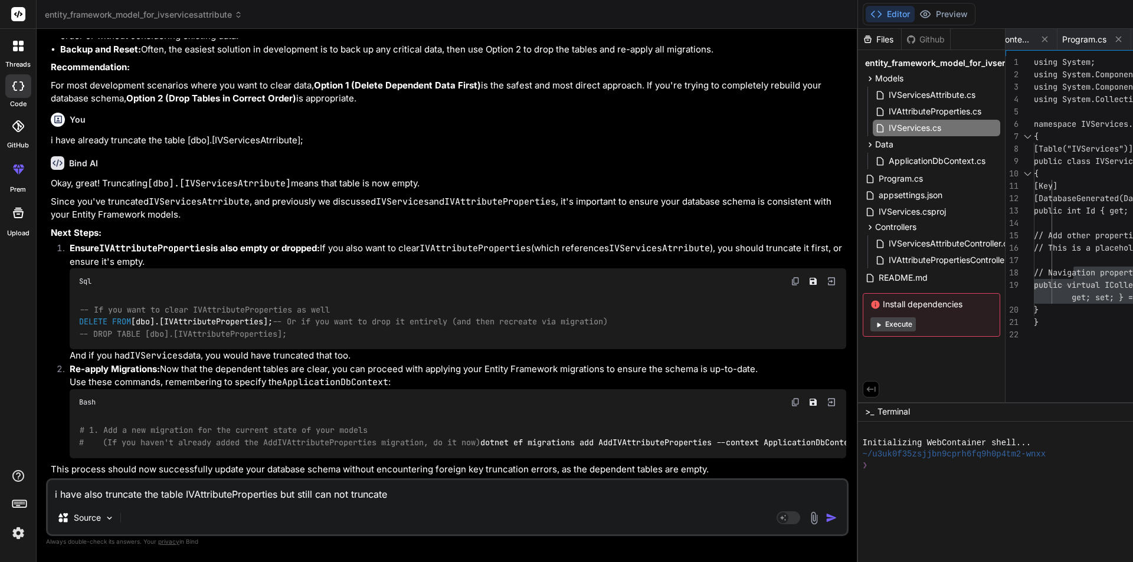
copy code "IVServices"
click at [421, 491] on textarea "i have also truncate the table IVAttributeProperties but still can not truncate" at bounding box center [447, 490] width 799 height 21
paste textarea "IVServices"
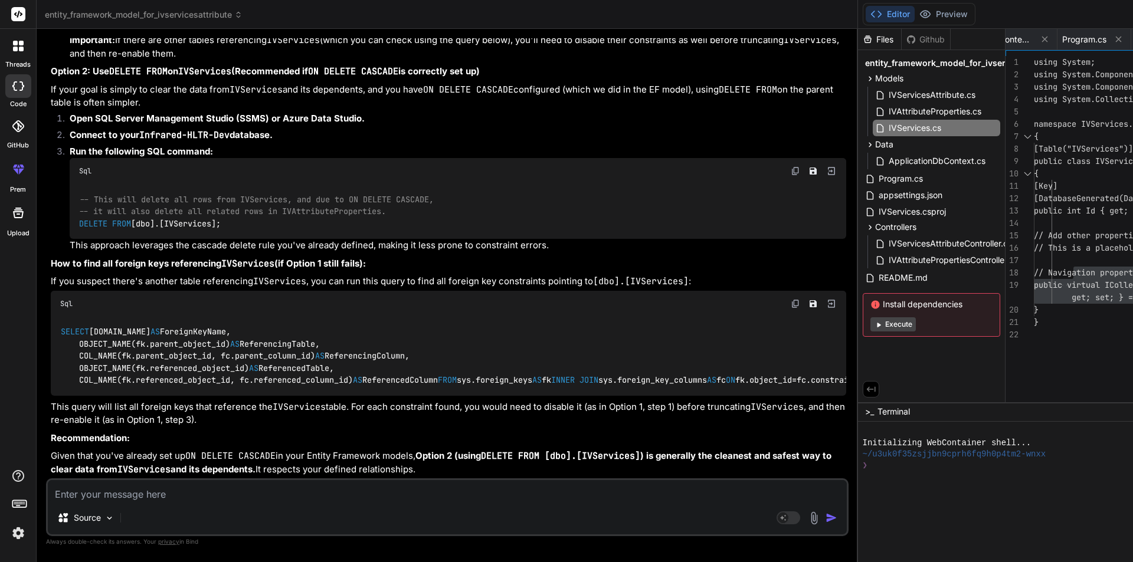
scroll to position [0, 0]
